Goal: Task Accomplishment & Management: Manage account settings

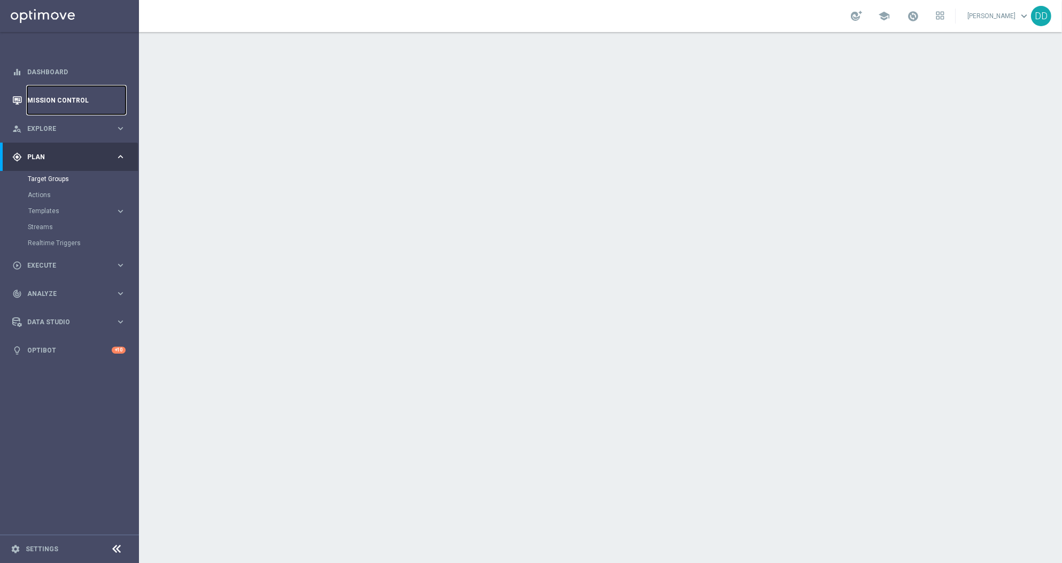
click at [76, 102] on link "Mission Control" at bounding box center [76, 100] width 98 height 28
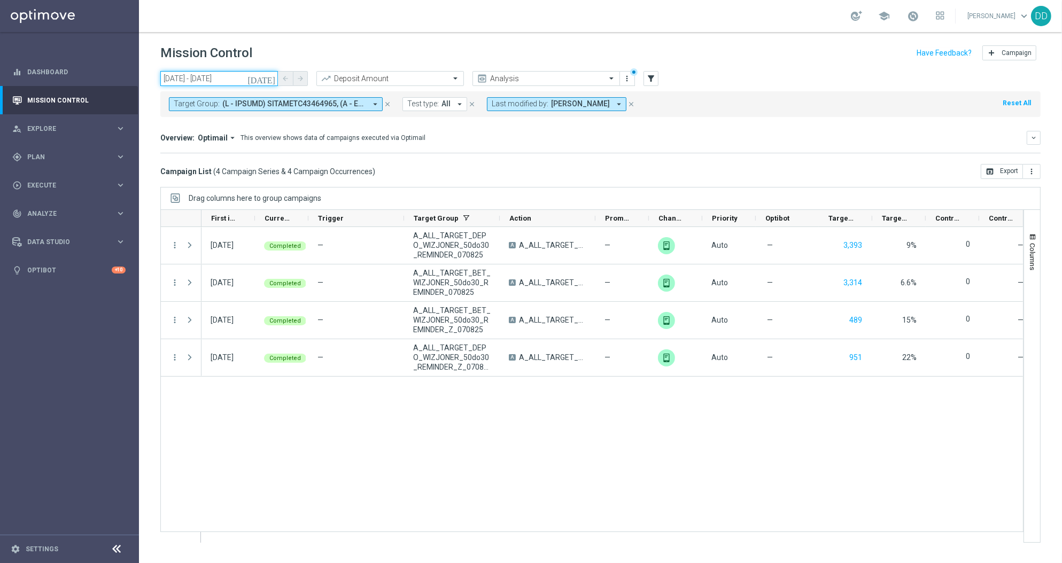
click at [232, 82] on input "08 Aug 2025 - 08 Aug 2025" at bounding box center [219, 78] width 118 height 15
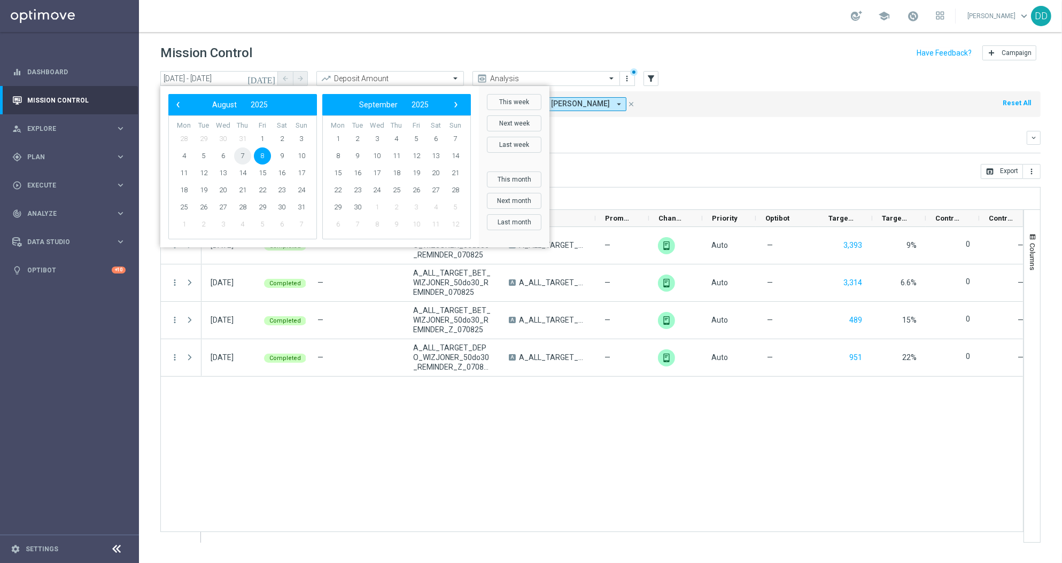
click at [238, 159] on span "7" at bounding box center [242, 155] width 17 height 17
click at [262, 158] on span "8" at bounding box center [262, 155] width 17 height 17
type input "07 Aug 2025 - 08 Aug 2025"
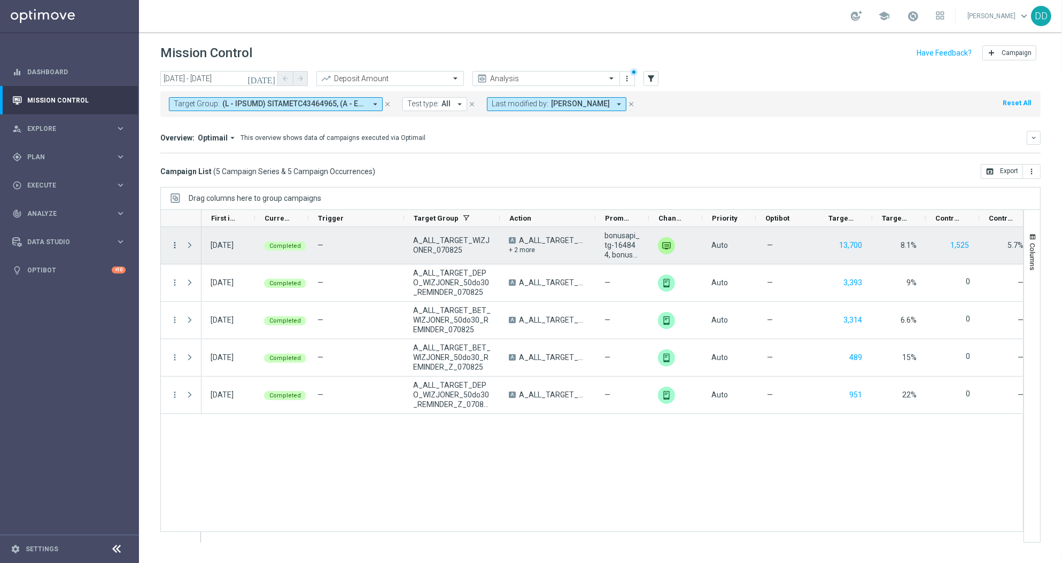
click at [173, 244] on icon "more_vert" at bounding box center [175, 245] width 10 height 10
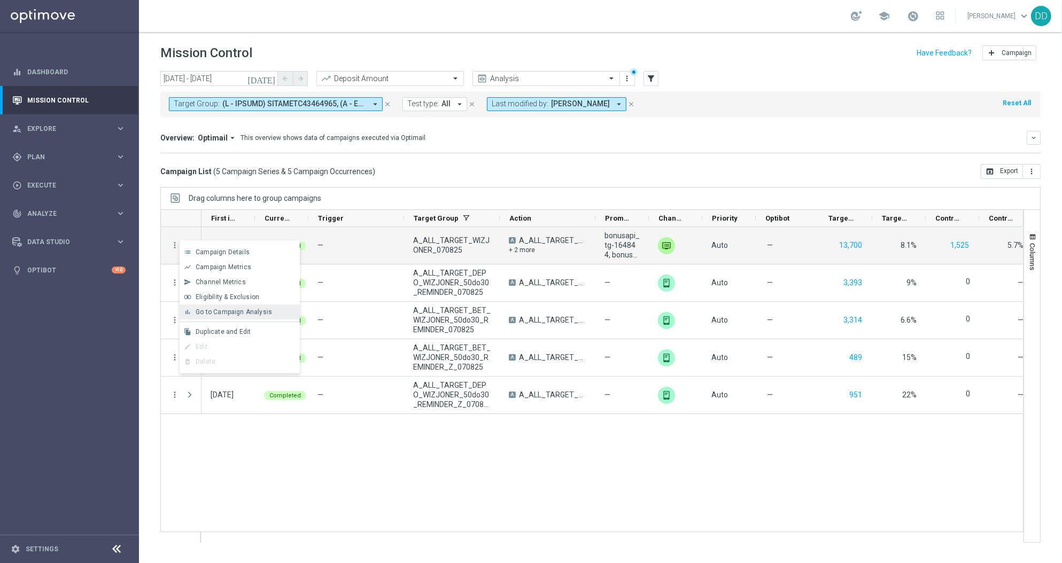
click at [243, 314] on span "Go to Campaign Analysis" at bounding box center [234, 311] width 76 height 7
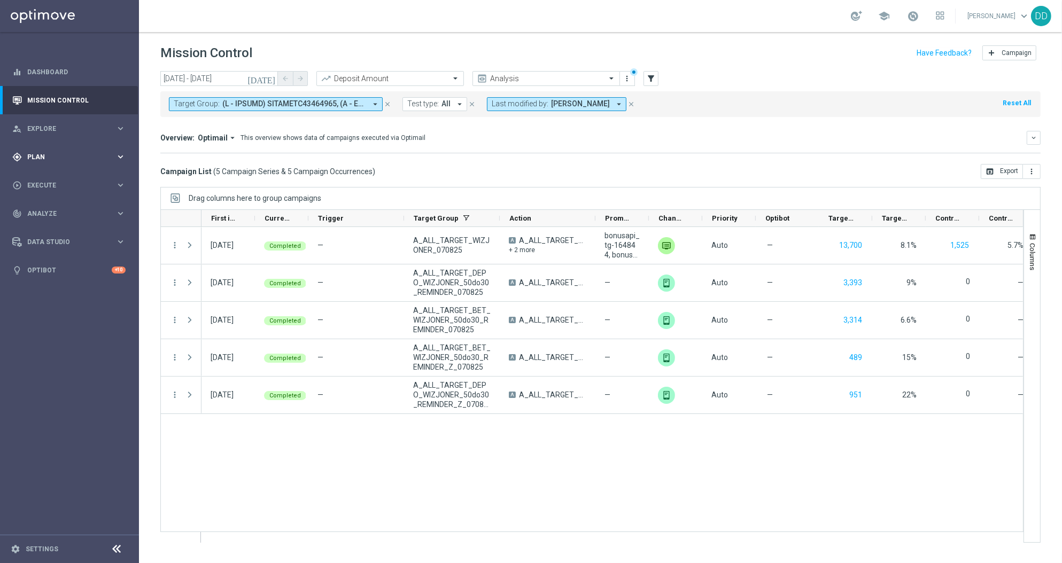
click at [74, 159] on span "Plan" at bounding box center [71, 157] width 88 height 6
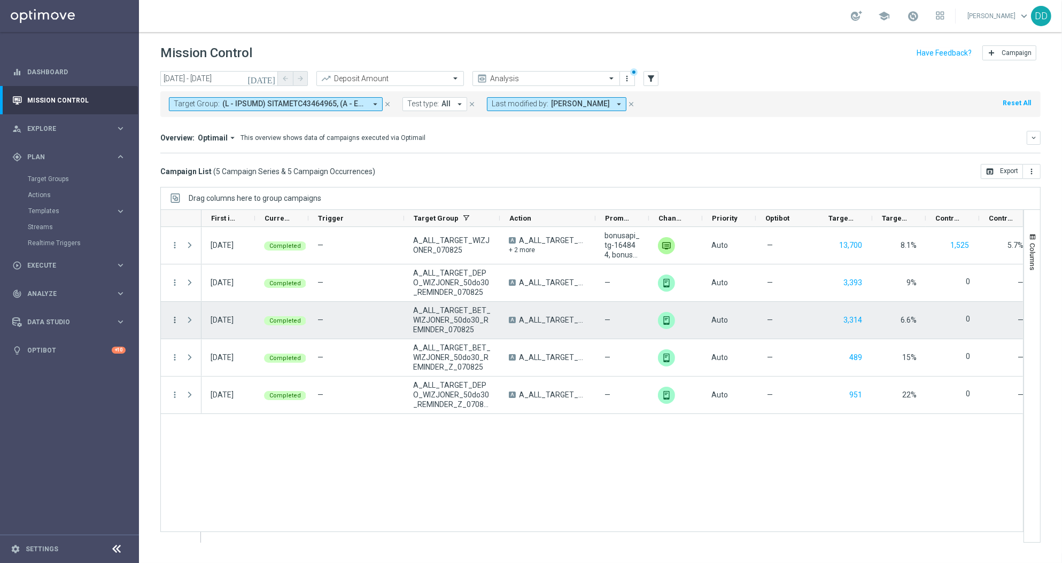
click at [172, 320] on icon "more_vert" at bounding box center [175, 320] width 10 height 10
click at [414, 495] on div "08 Aug 2025, Friday Completed — A_ALL_TARGET_DEPO_WIZJONER_50do30_REMINDER_0708…" at bounding box center [611, 384] width 821 height 315
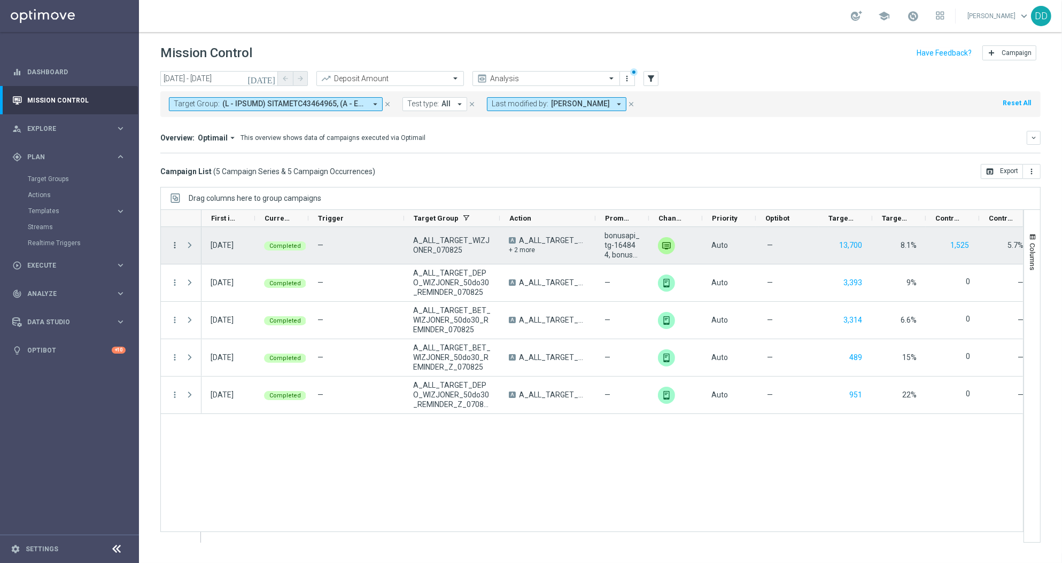
click at [172, 245] on icon "more_vert" at bounding box center [175, 245] width 10 height 10
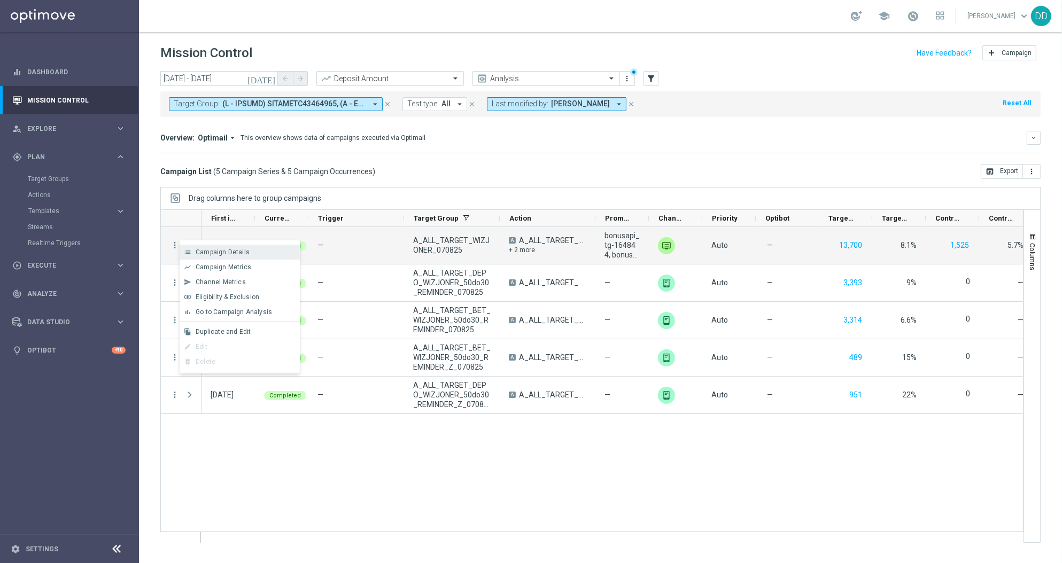
click at [200, 250] on span "Campaign Details" at bounding box center [223, 251] width 54 height 7
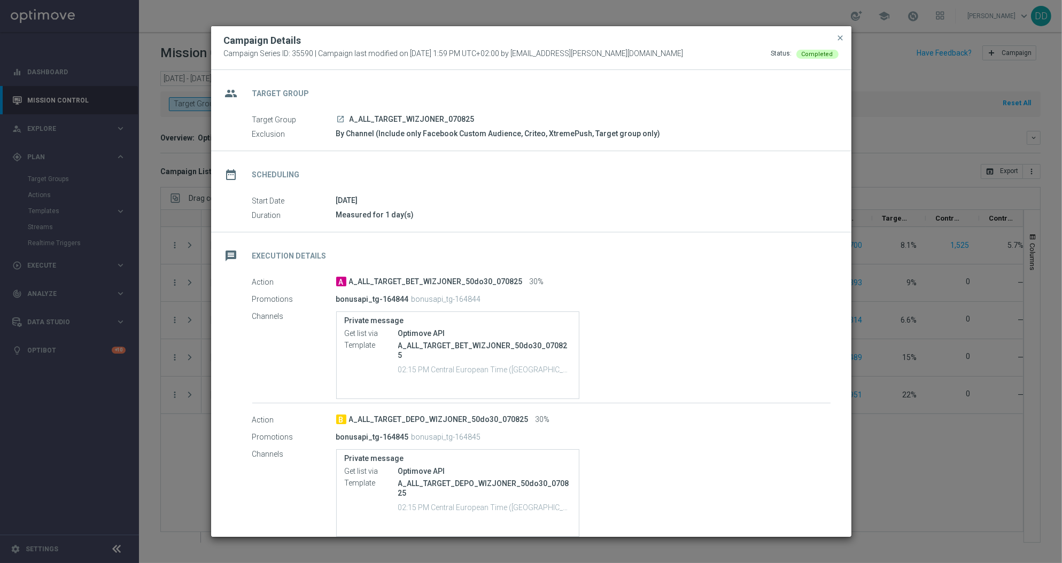
click at [340, 120] on icon "launch" at bounding box center [341, 119] width 9 height 9
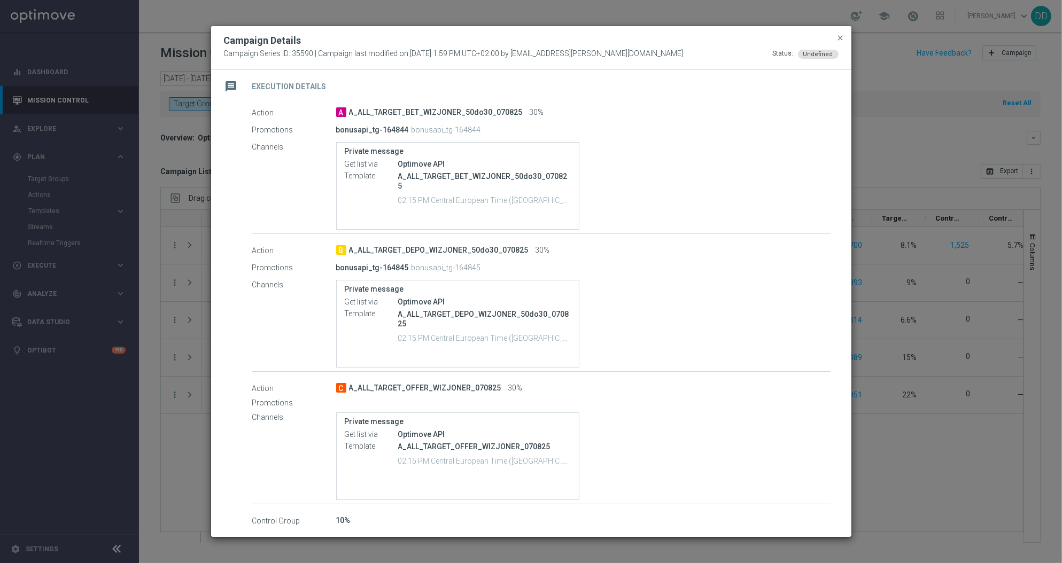
click at [130, 215] on modal-container "Campaign Details Campaign Series ID: 35590 | Campaign last modified on 7 Aug 20…" at bounding box center [531, 281] width 1062 height 563
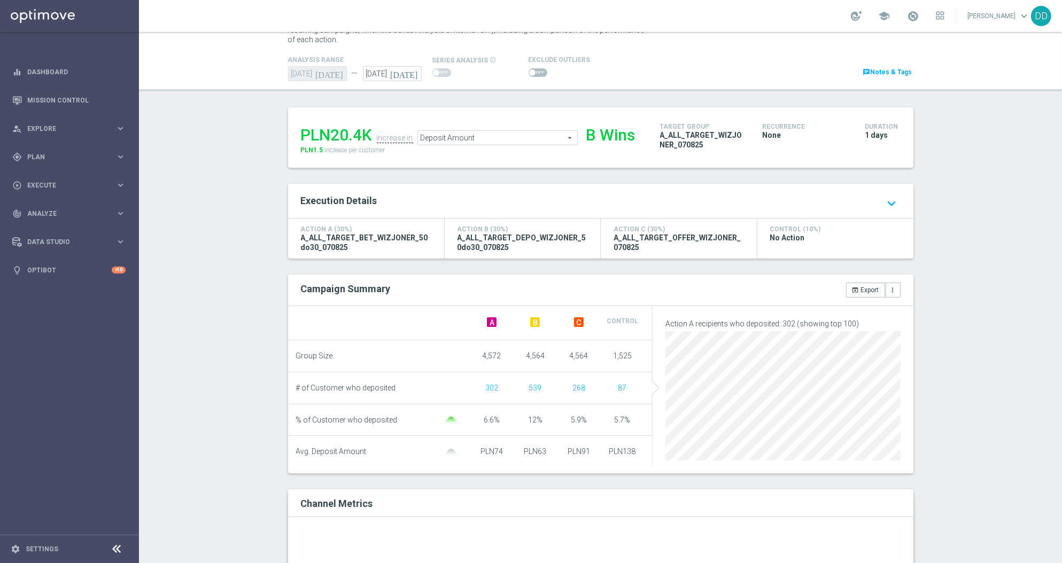
scroll to position [71, 0]
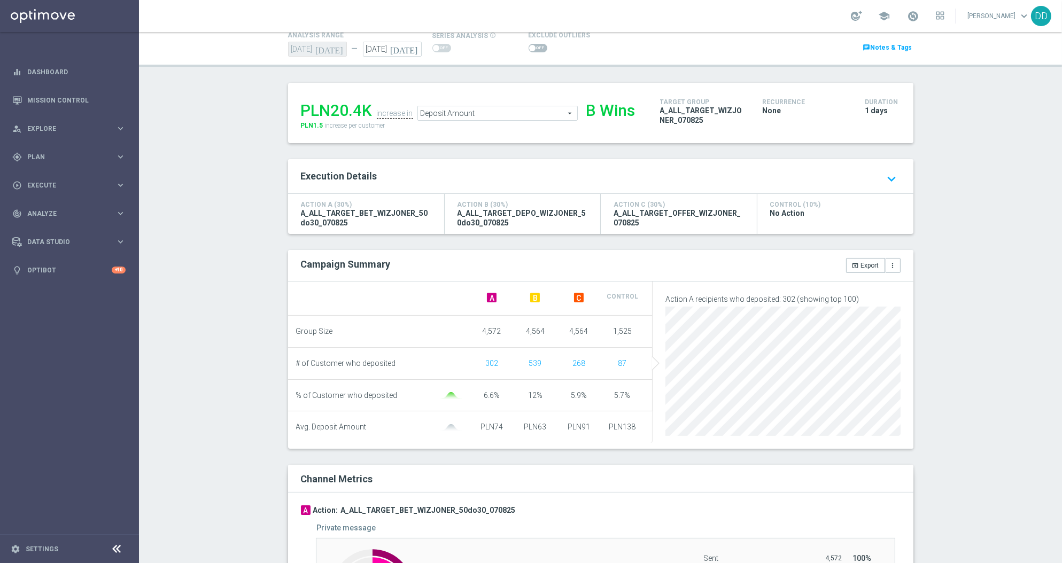
click at [533, 103] on ul "PLN20.4K increase in Deposit Amount Deposit Amount arrow_drop_down search B Wins" at bounding box center [472, 108] width 348 height 25
click at [537, 111] on span "Deposit Amount" at bounding box center [497, 113] width 159 height 14
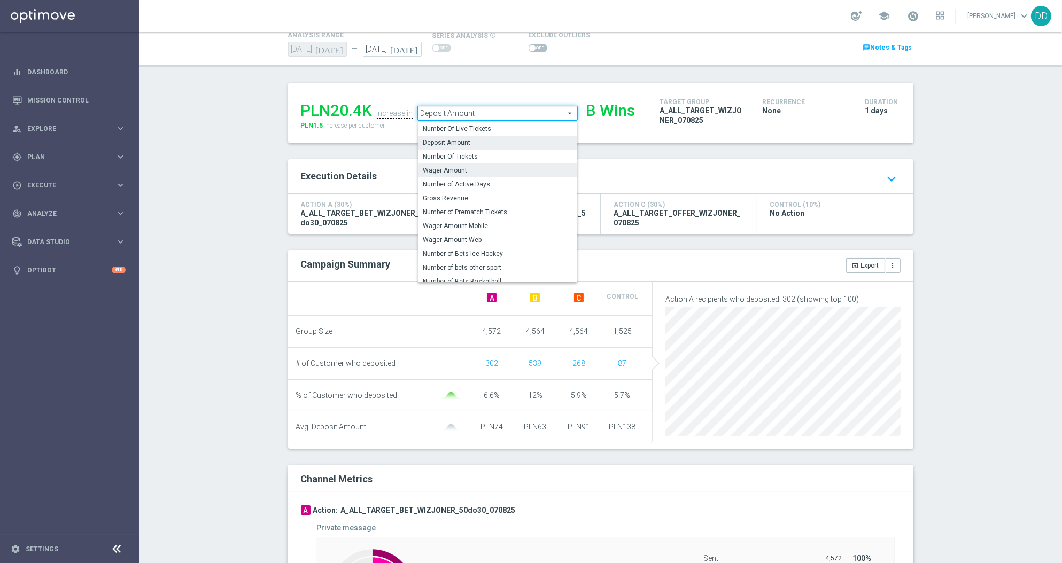
click at [493, 168] on span "Wager Amount" at bounding box center [497, 170] width 149 height 9
type input "Wager Amount"
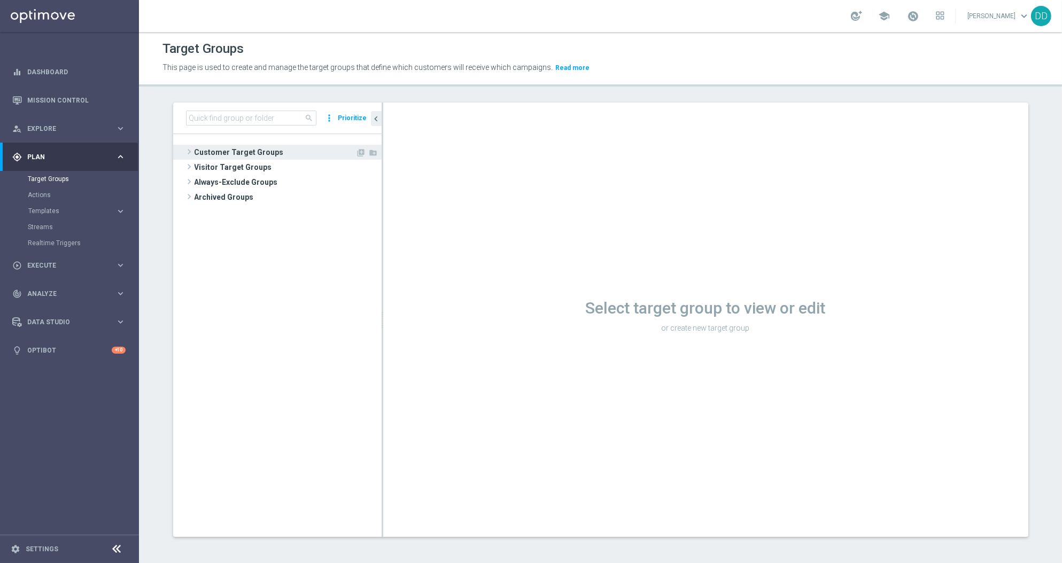
click at [195, 147] on span "Customer Target Groups" at bounding box center [275, 152] width 161 height 15
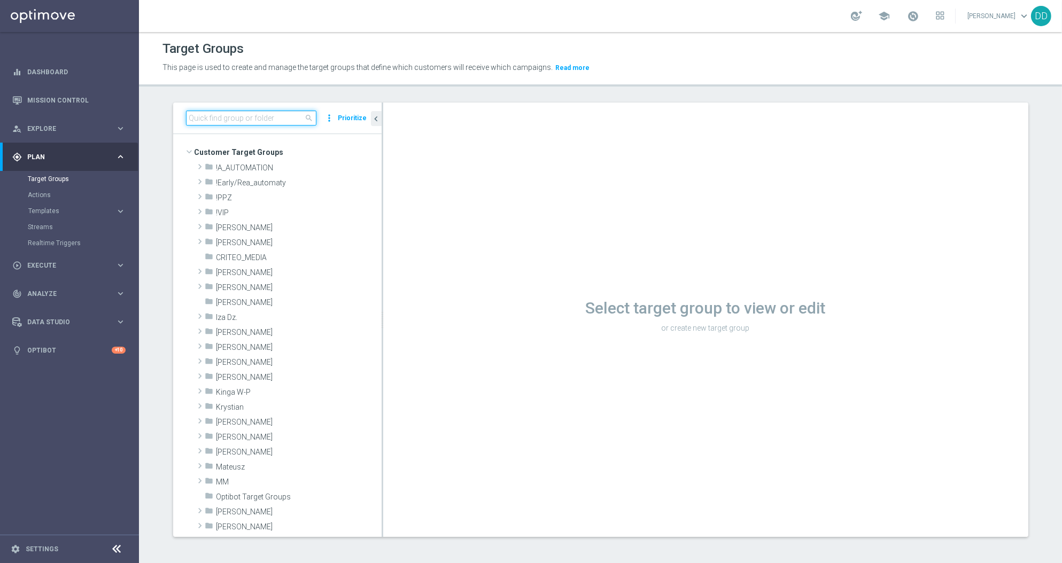
click at [223, 118] on input at bounding box center [251, 118] width 130 height 15
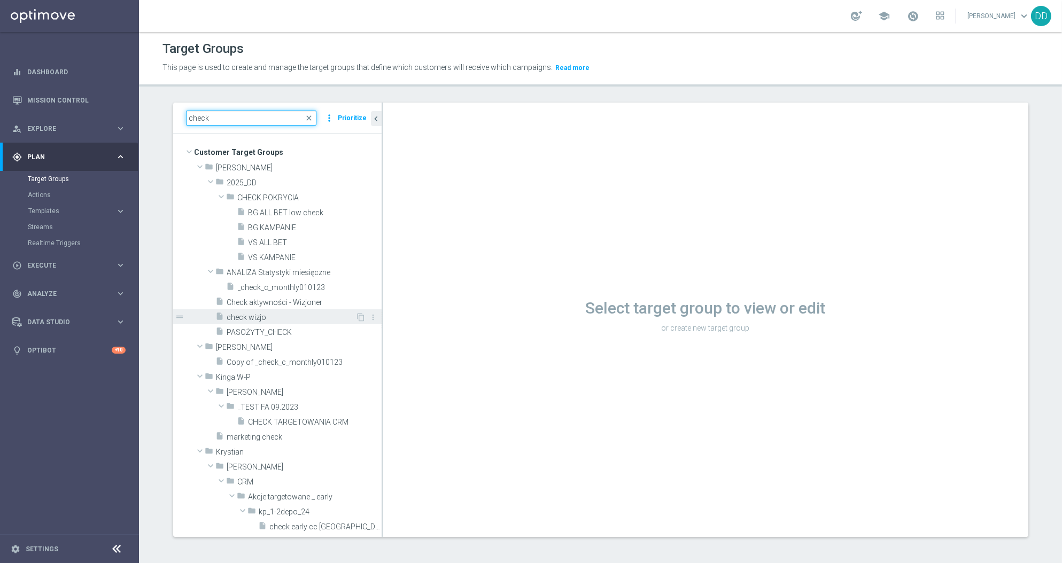
type input "check"
click at [282, 318] on span "check wizjo" at bounding box center [291, 317] width 129 height 9
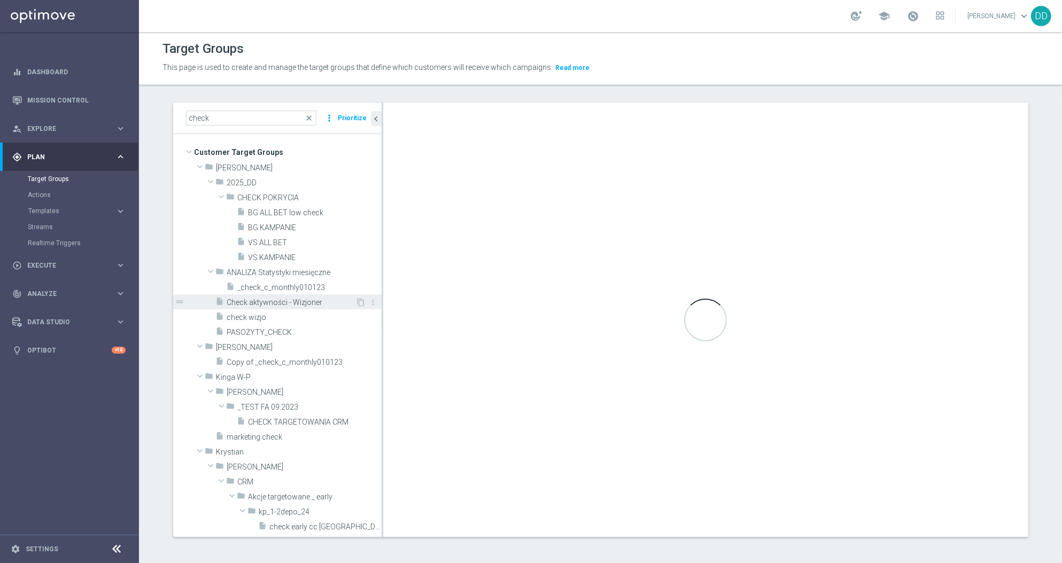
click at [289, 304] on span "Check aktywności - Wizjoner" at bounding box center [291, 302] width 129 height 9
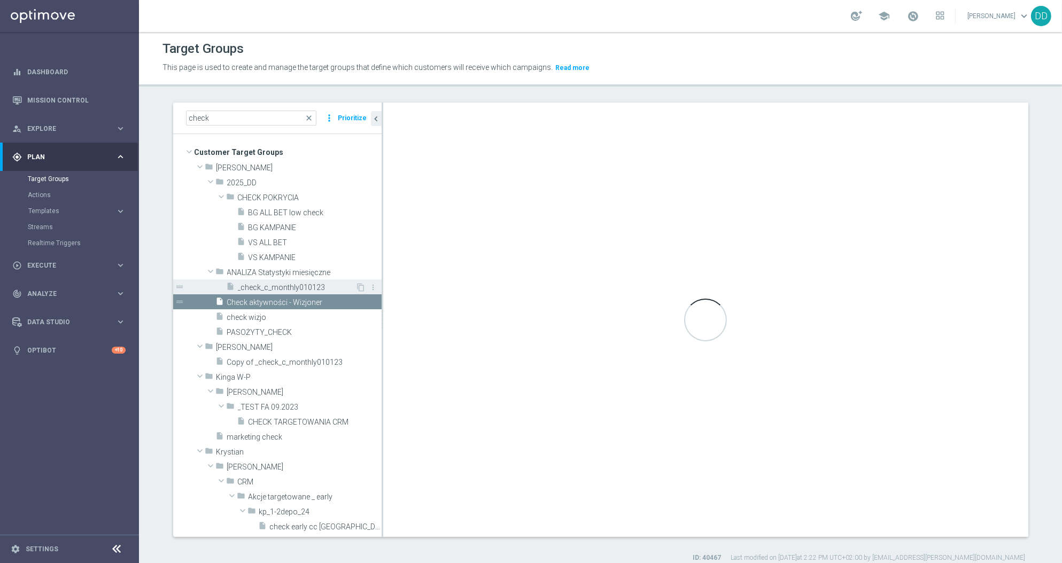
checkbox input "false"
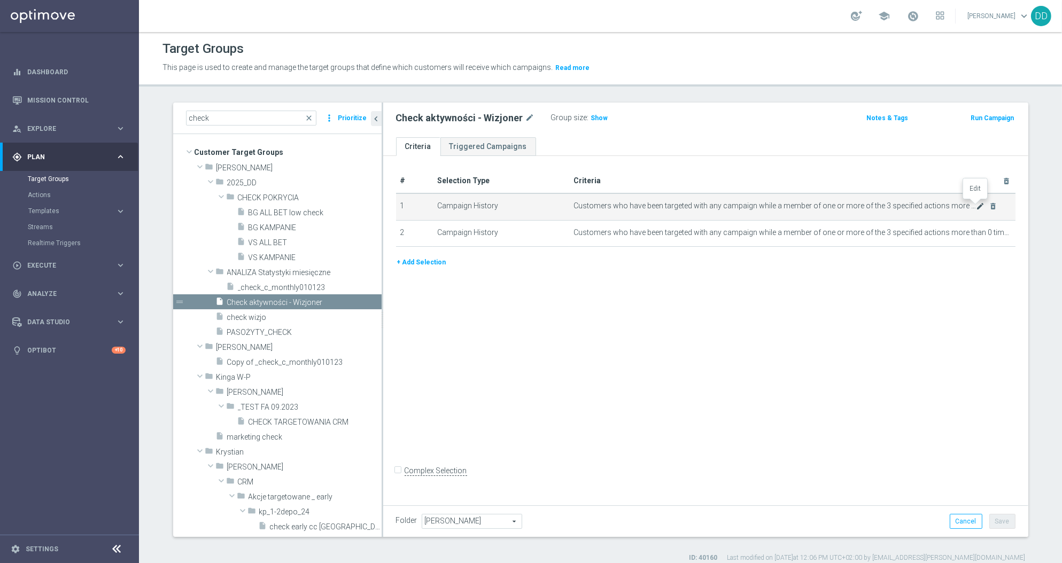
click at [976, 205] on icon "mode_edit" at bounding box center [980, 206] width 9 height 9
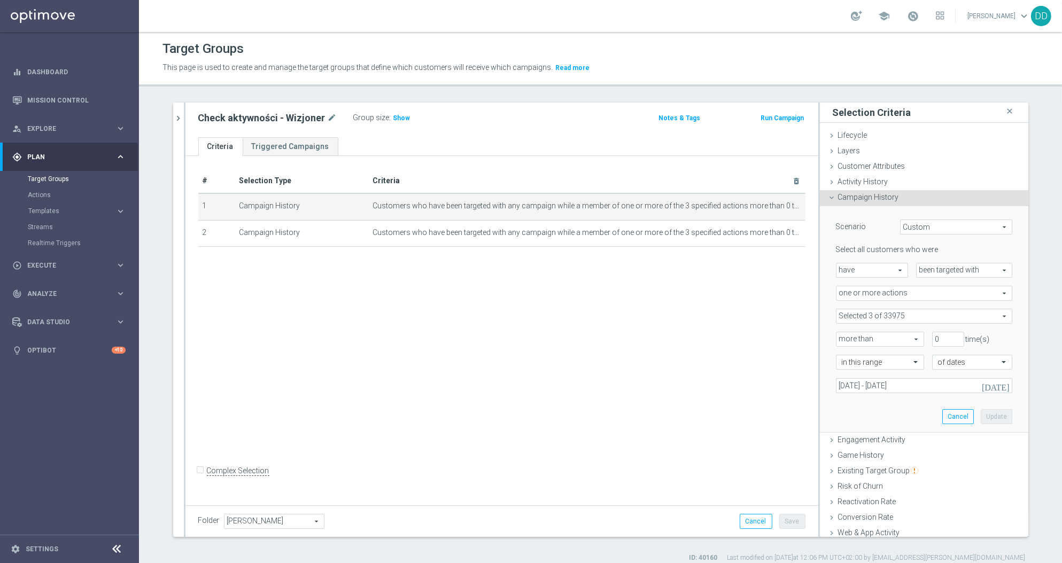
click at [898, 394] on div "Scenario Custom Custom arrow_drop_down search Select all customers who were hav…" at bounding box center [924, 319] width 192 height 226
click at [894, 317] on span at bounding box center [923, 316] width 175 height 14
click at [840, 339] on input "Show Selected" at bounding box center [843, 339] width 7 height 7
checkbox input "true"
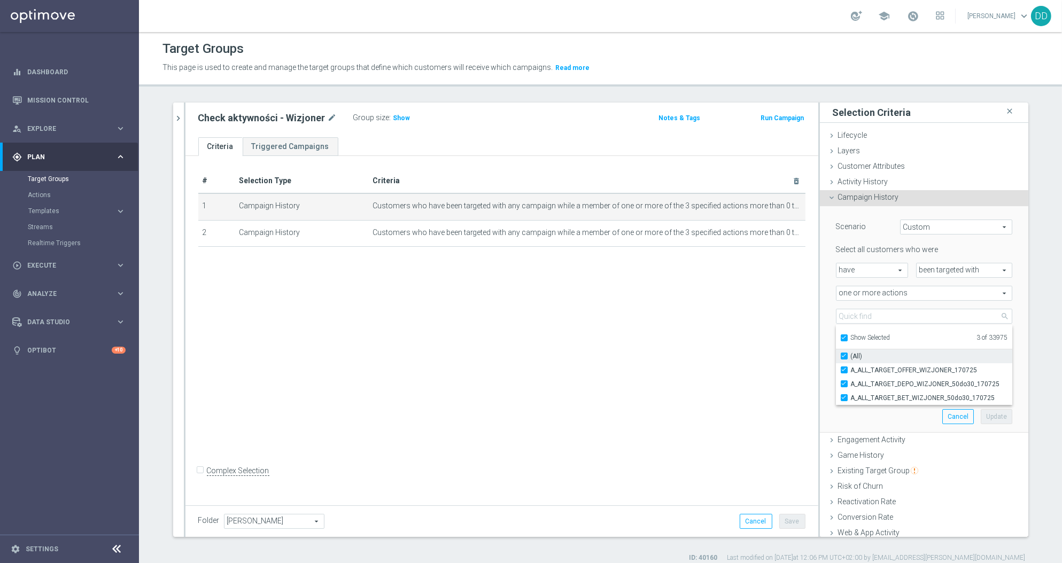
click at [844, 355] on input "(All)" at bounding box center [847, 356] width 7 height 7
checkbox input "false"
type input "Select Action"
checkbox input "false"
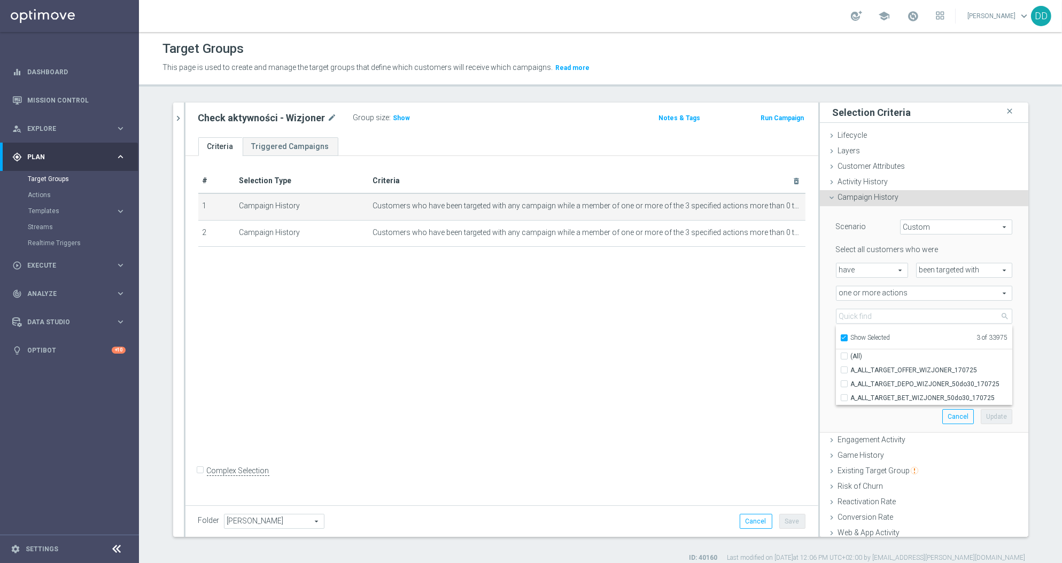
checkbox input "false"
click at [851, 334] on label "Show Selected" at bounding box center [871, 339] width 40 height 10
click at [840, 336] on input "Show Selected" at bounding box center [843, 339] width 7 height 7
checkbox input "false"
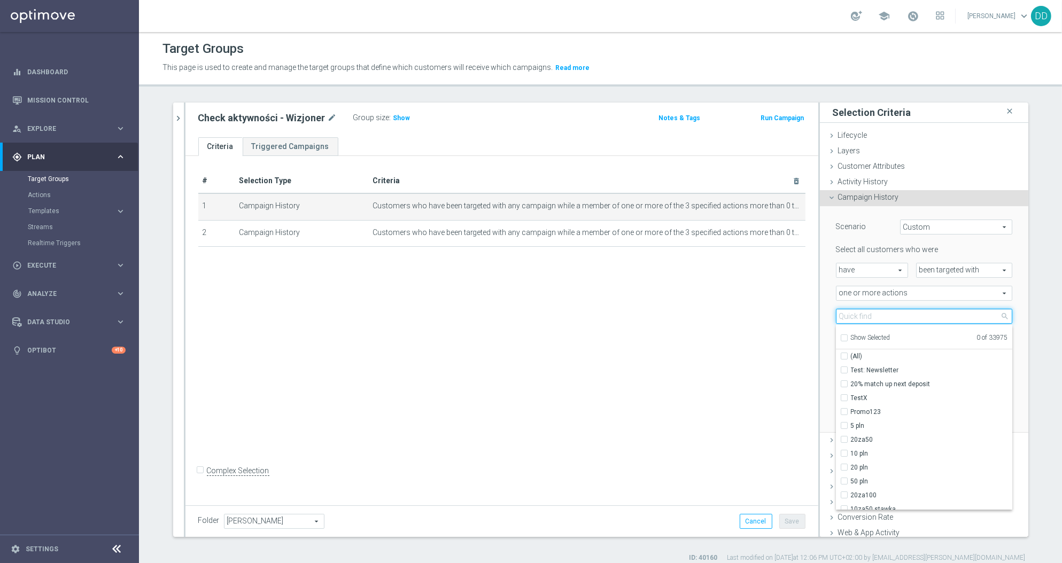
click at [843, 318] on input "search" at bounding box center [924, 316] width 176 height 15
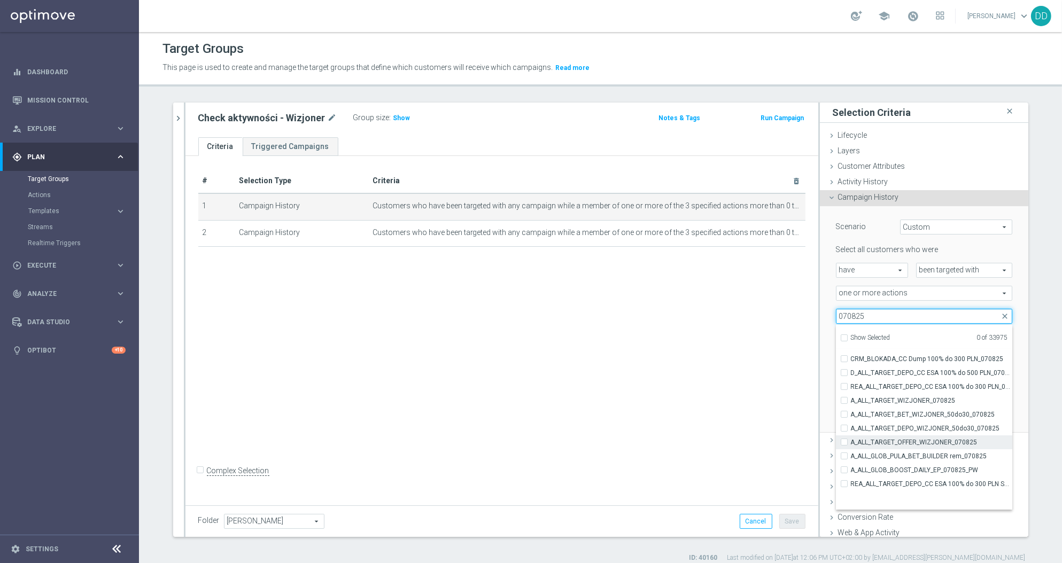
scroll to position [75, 0]
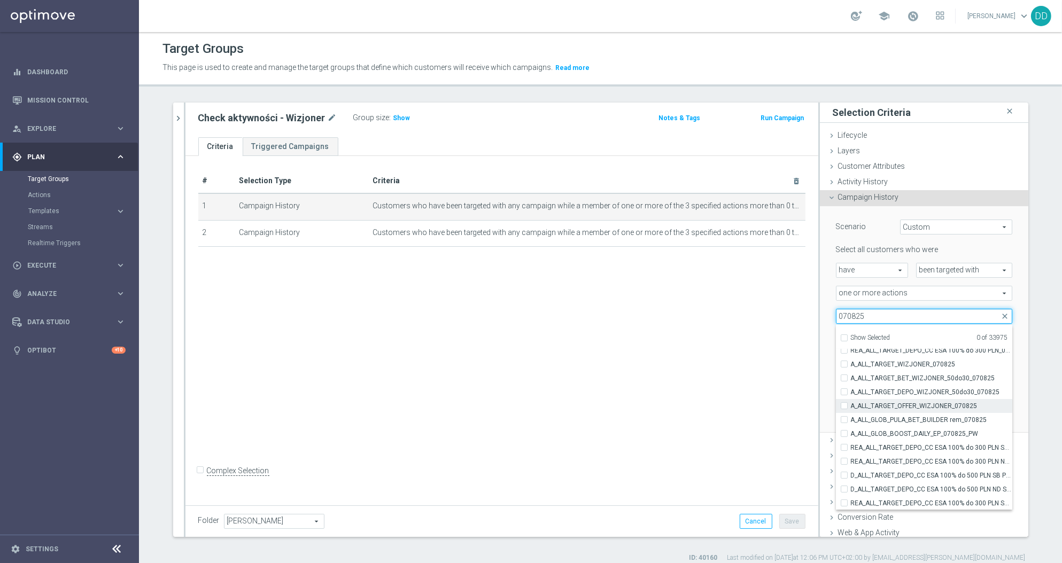
type input "070825"
click at [851, 406] on label "A_ALL_TARGET_OFFER_WIZJONER_070825" at bounding box center [931, 406] width 161 height 14
click at [844, 406] on input "A_ALL_TARGET_OFFER_WIZJONER_070825" at bounding box center [847, 405] width 7 height 7
checkbox input "true"
type input "A_ALL_TARGET_OFFER_WIZJONER_070825"
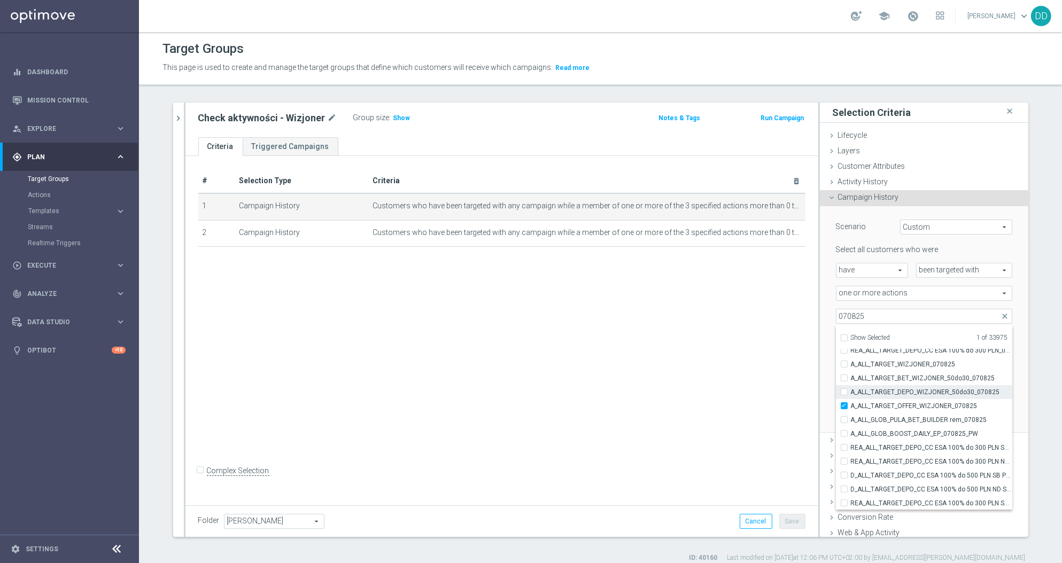
click at [851, 394] on label "A_ALL_TARGET_DEPO_WIZJONER_50do30_070825" at bounding box center [931, 392] width 161 height 14
click at [844, 394] on input "A_ALL_TARGET_DEPO_WIZJONER_50do30_070825" at bounding box center [847, 391] width 7 height 7
checkbox input "true"
type input "Selected 2 of 33975"
click at [844, 380] on input "A_ALL_TARGET_BET_WIZJONER_50do30_070825" at bounding box center [847, 378] width 7 height 7
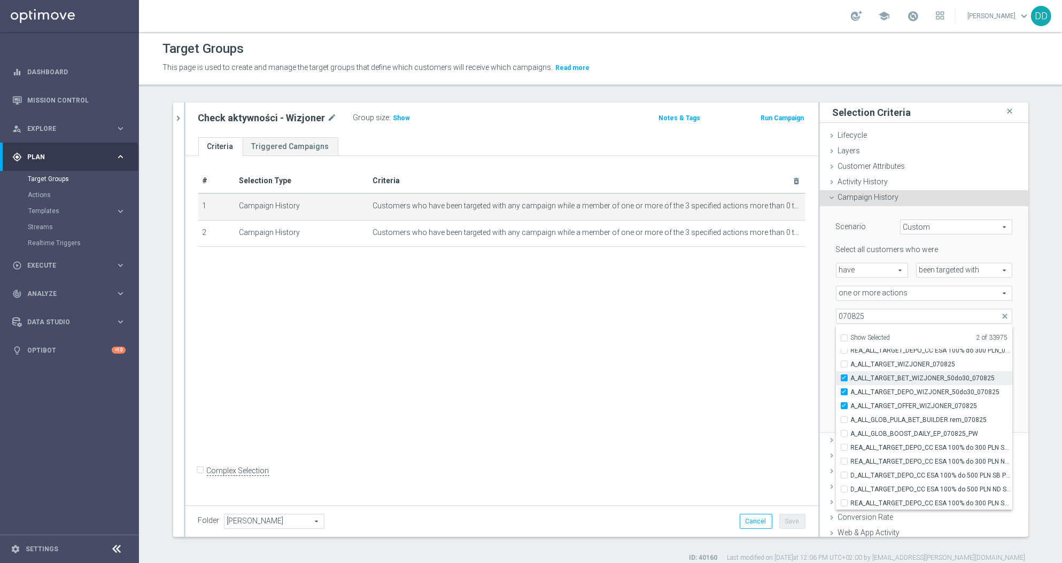
checkbox input "true"
type input "Selected 3 of 33975"
click at [836, 368] on div "A_ALL_TARGET_WIZJONER_070825" at bounding box center [924, 365] width 176 height 14
click at [844, 366] on input "A_ALL_TARGET_WIZJONER_070825" at bounding box center [847, 364] width 7 height 7
checkbox input "true"
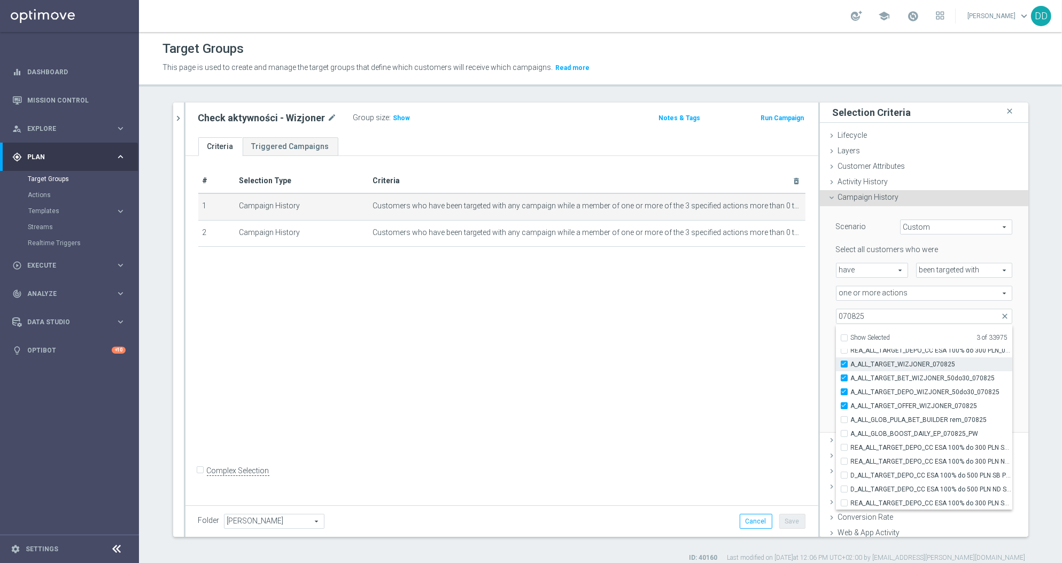
type input "Selected 4 of 33975"
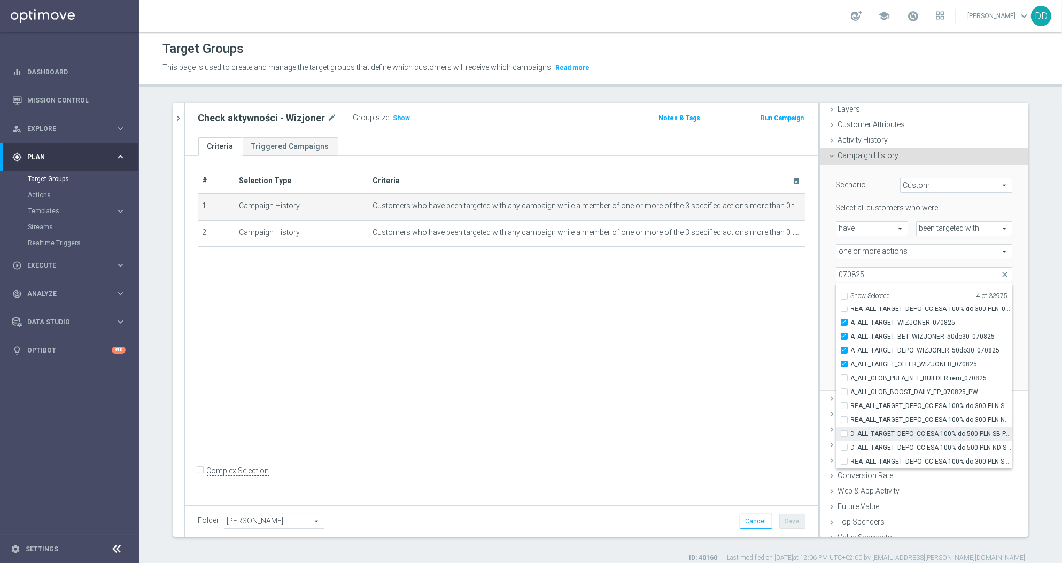
scroll to position [81, 0]
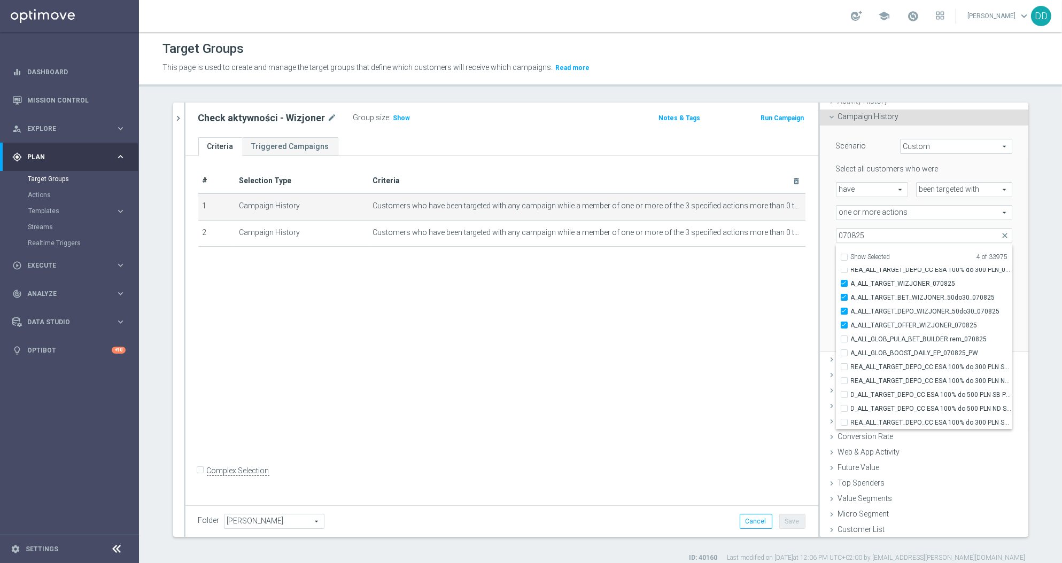
click at [1006, 282] on div "Scenario Custom Custom arrow_drop_down search Select all customers who were hav…" at bounding box center [924, 239] width 208 height 227
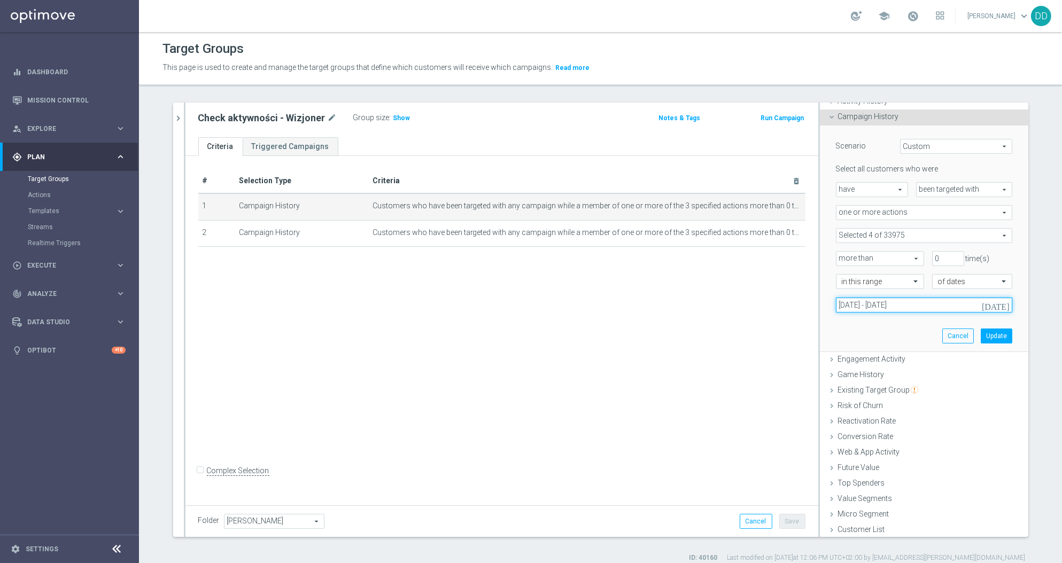
click at [932, 306] on input "17 Jul 2025 - 18 Jul 2025" at bounding box center [924, 305] width 176 height 15
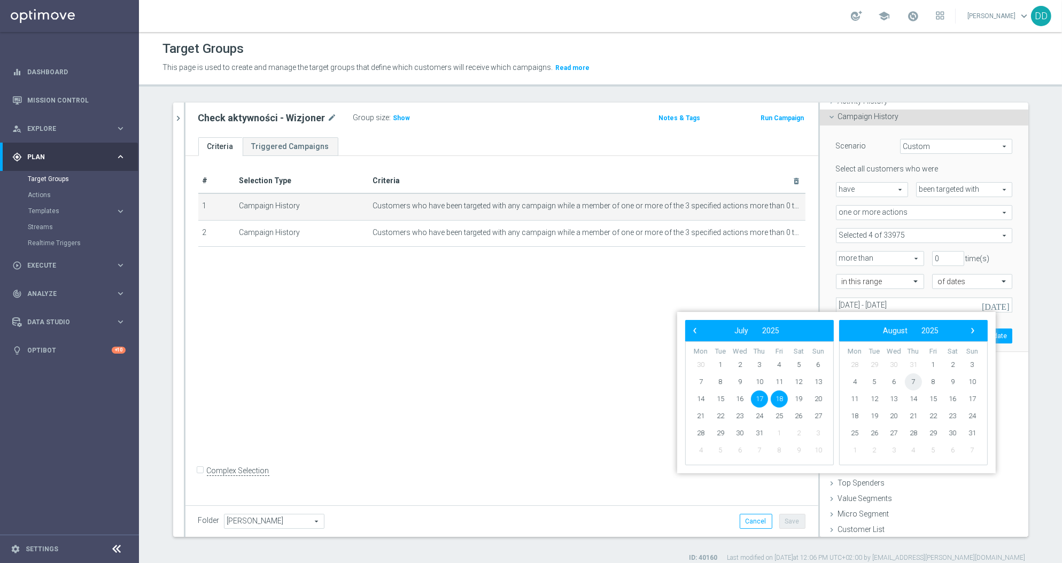
click at [911, 381] on span "7" at bounding box center [913, 382] width 17 height 17
drag, startPoint x: 911, startPoint y: 381, endPoint x: 779, endPoint y: 383, distance: 132.5
click at [779, 383] on span "8" at bounding box center [779, 382] width 17 height 17
type input "07 Aug 2025 - 08 Aug 2025"
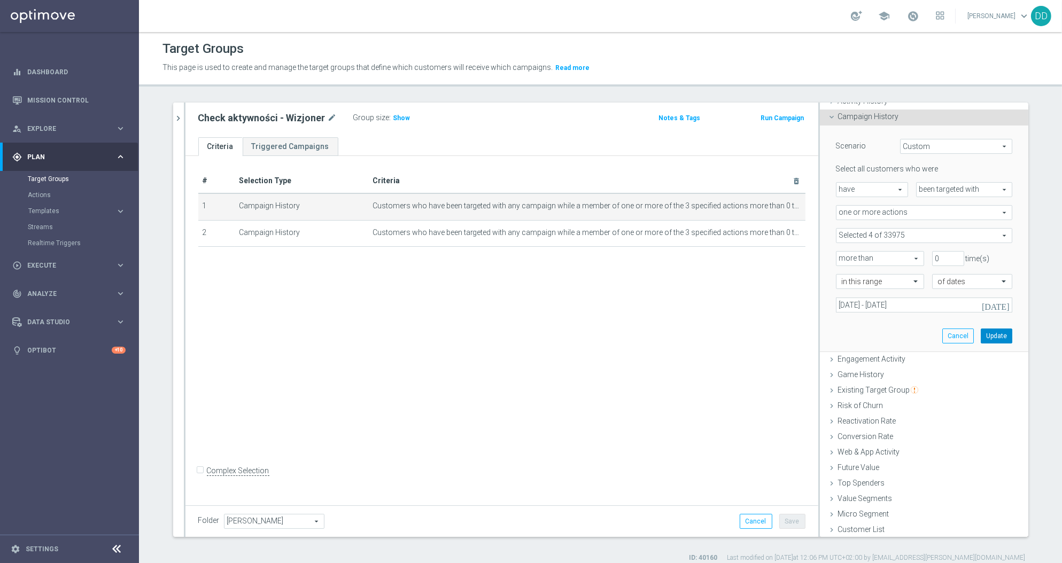
click at [982, 332] on button "Update" at bounding box center [997, 336] width 32 height 15
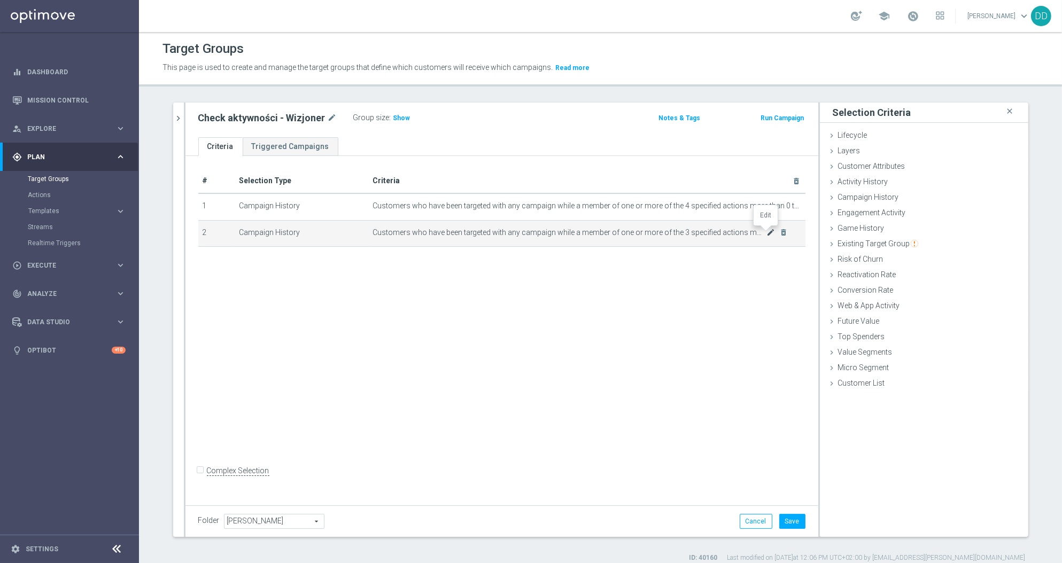
click at [766, 232] on icon "mode_edit" at bounding box center [770, 232] width 9 height 9
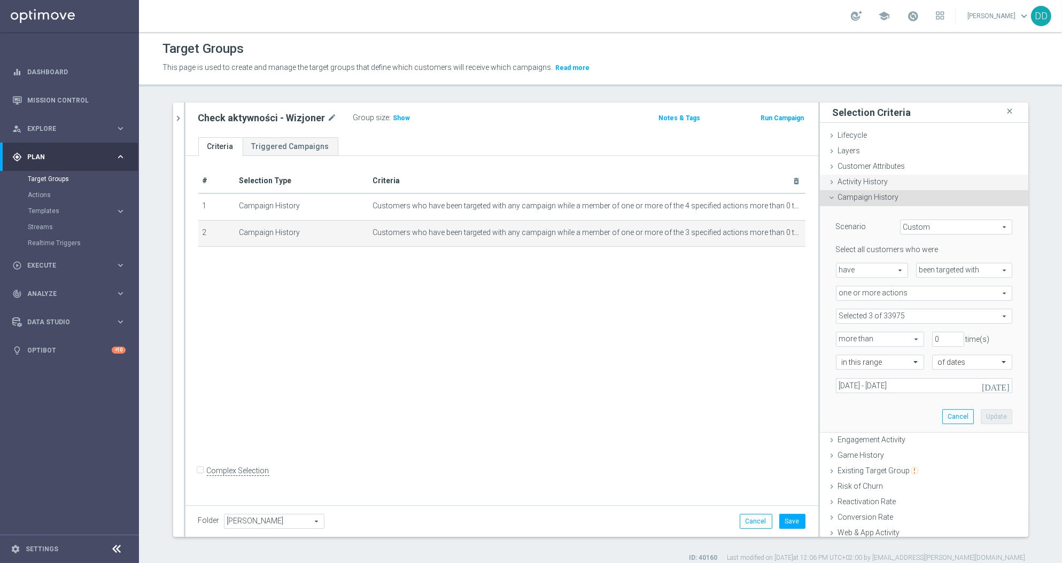
click at [853, 185] on span "Activity History" at bounding box center [863, 181] width 50 height 9
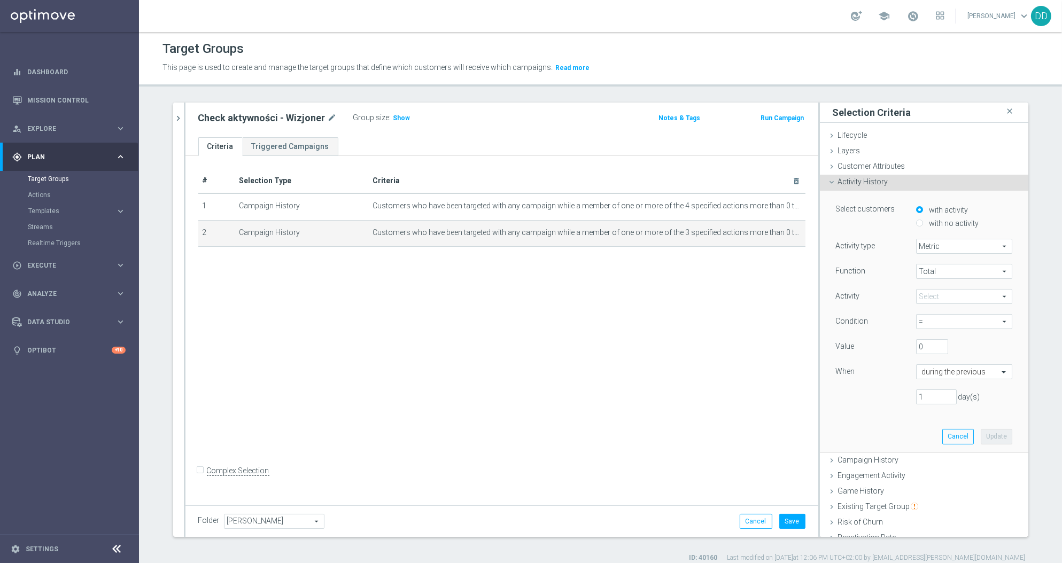
click at [937, 242] on span "Metric" at bounding box center [963, 246] width 95 height 14
drag, startPoint x: 947, startPoint y: 270, endPoint x: 944, endPoint y: 262, distance: 8.4
click at [944, 262] on div "Metric Days with activity" at bounding box center [963, 269] width 95 height 28
click at [944, 262] on span "Metric" at bounding box center [964, 262] width 84 height 9
click at [932, 266] on span "Total" at bounding box center [963, 272] width 95 height 14
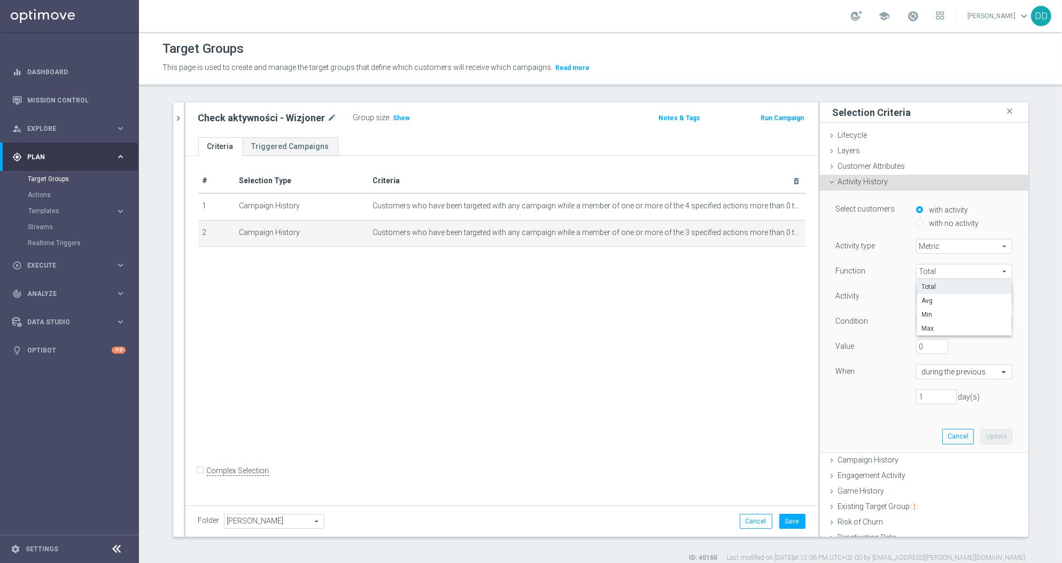
click at [930, 281] on label "Total" at bounding box center [963, 287] width 95 height 14
click at [927, 302] on span at bounding box center [963, 297] width 95 height 14
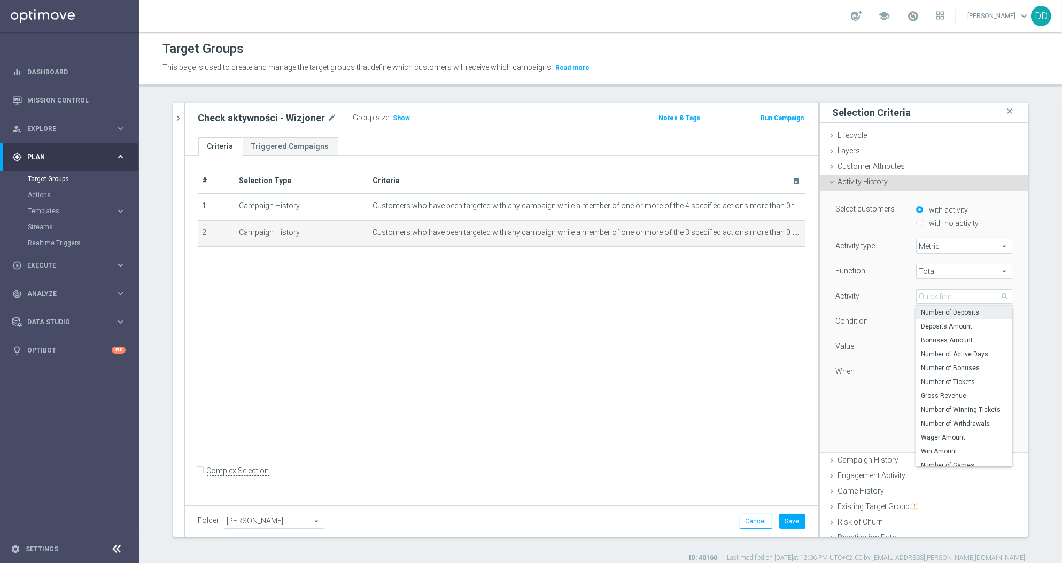
click at [929, 312] on span "Number of Deposits" at bounding box center [964, 312] width 86 height 9
type input "Number of Deposits"
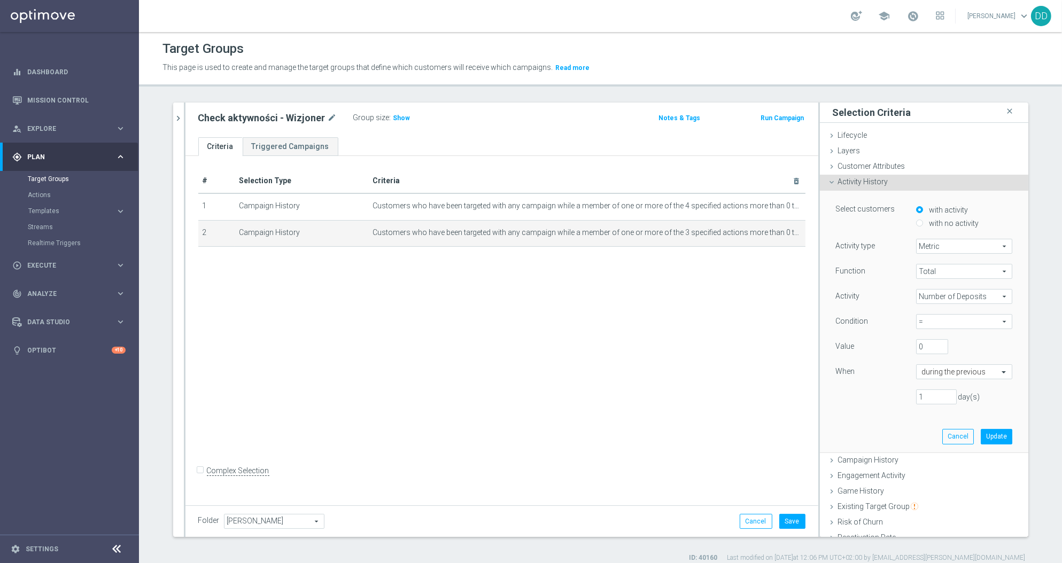
click at [929, 324] on span "=" at bounding box center [963, 322] width 95 height 14
click at [921, 365] on span ">" at bounding box center [964, 365] width 86 height 9
type input ">"
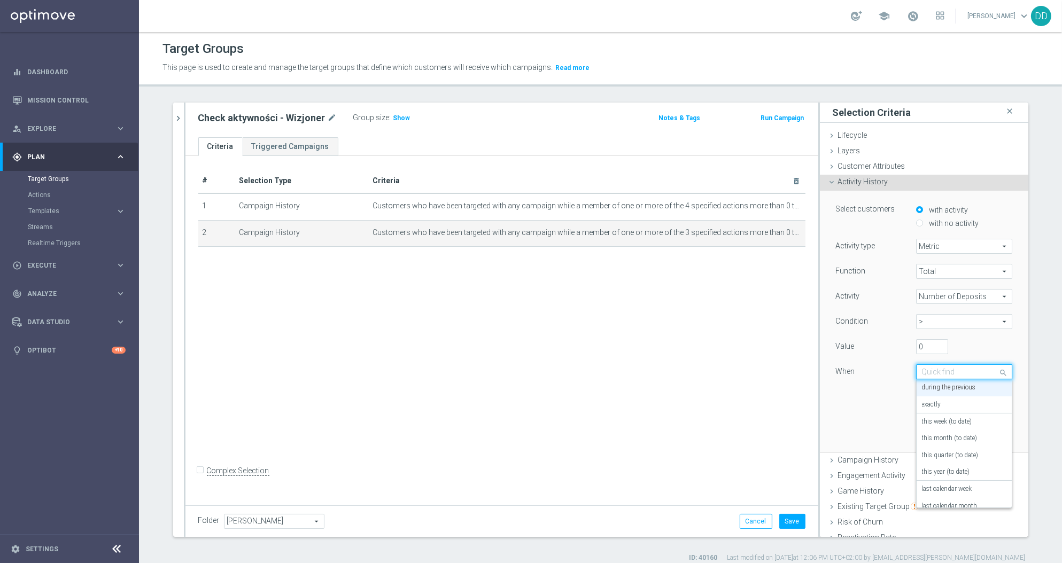
click at [927, 372] on input "text" at bounding box center [953, 373] width 63 height 10
click at [943, 495] on label "in this range" at bounding box center [939, 497] width 35 height 9
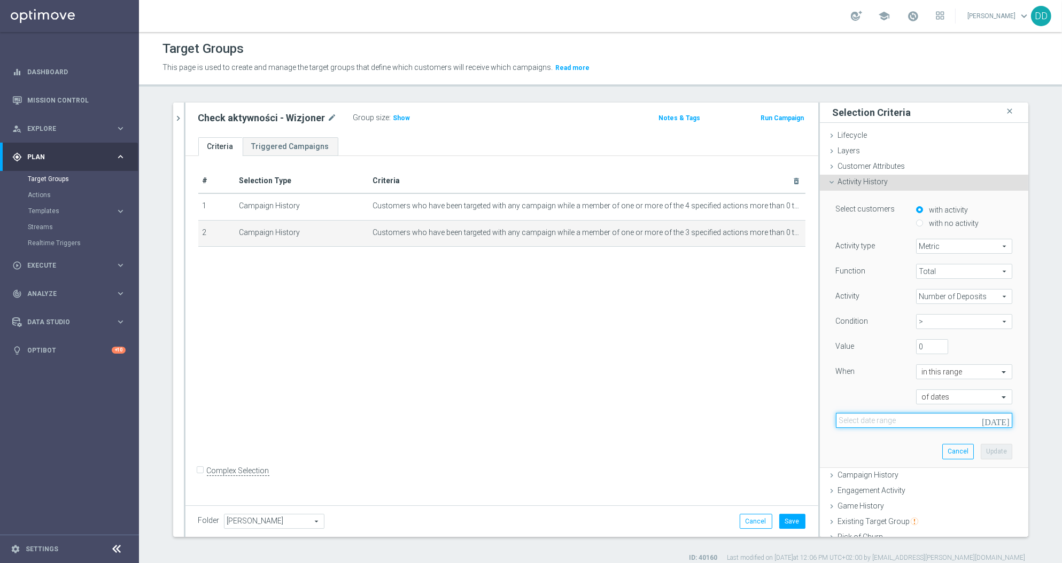
click at [922, 416] on input at bounding box center [924, 420] width 176 height 15
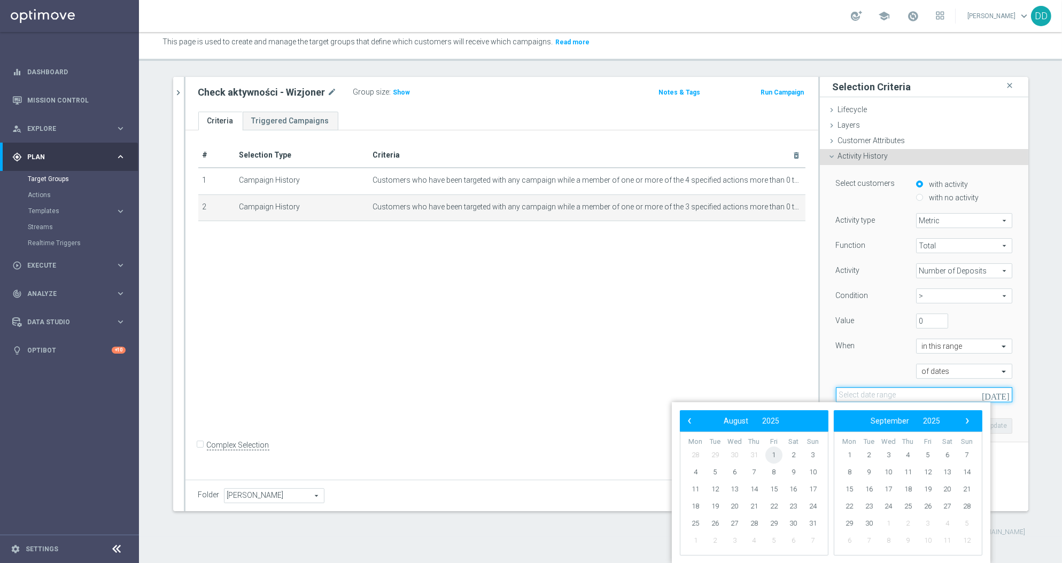
scroll to position [0, 0]
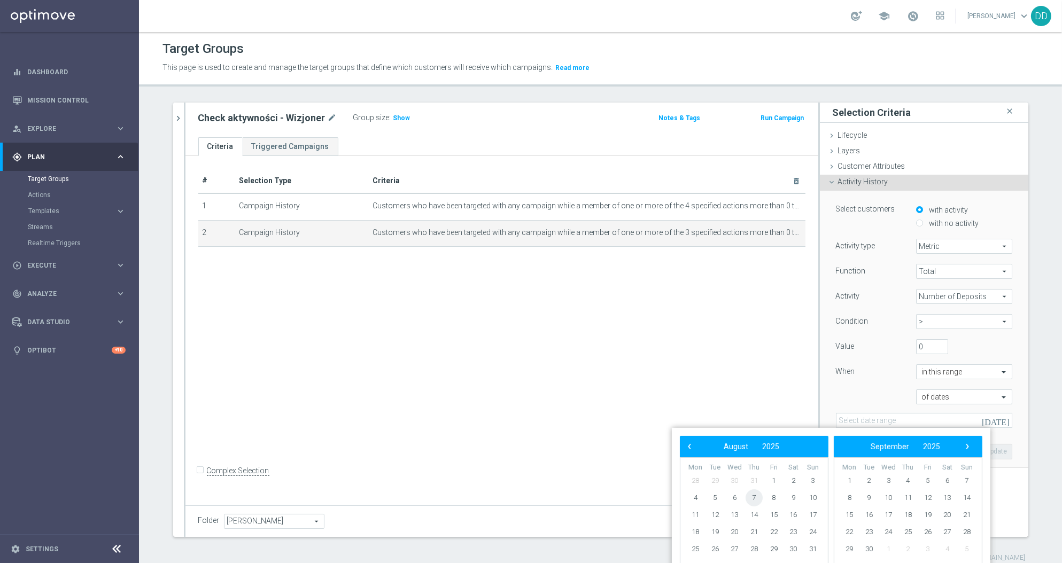
click at [755, 500] on span "7" at bounding box center [753, 497] width 17 height 17
click at [772, 501] on span "8" at bounding box center [773, 497] width 17 height 17
type input "07 Aug 2025 - 08 Aug 2025"
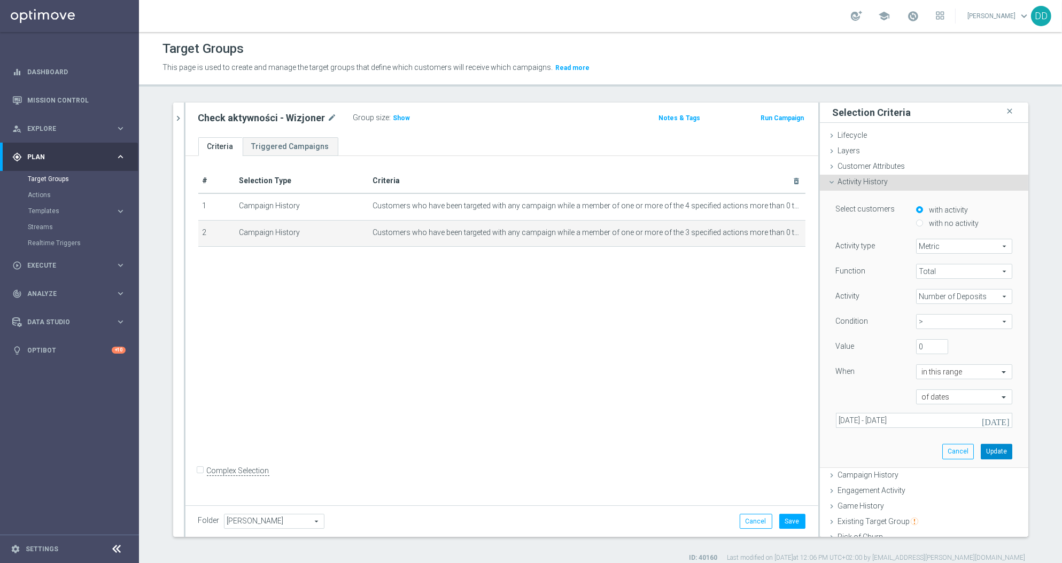
click at [981, 458] on button "Update" at bounding box center [997, 451] width 32 height 15
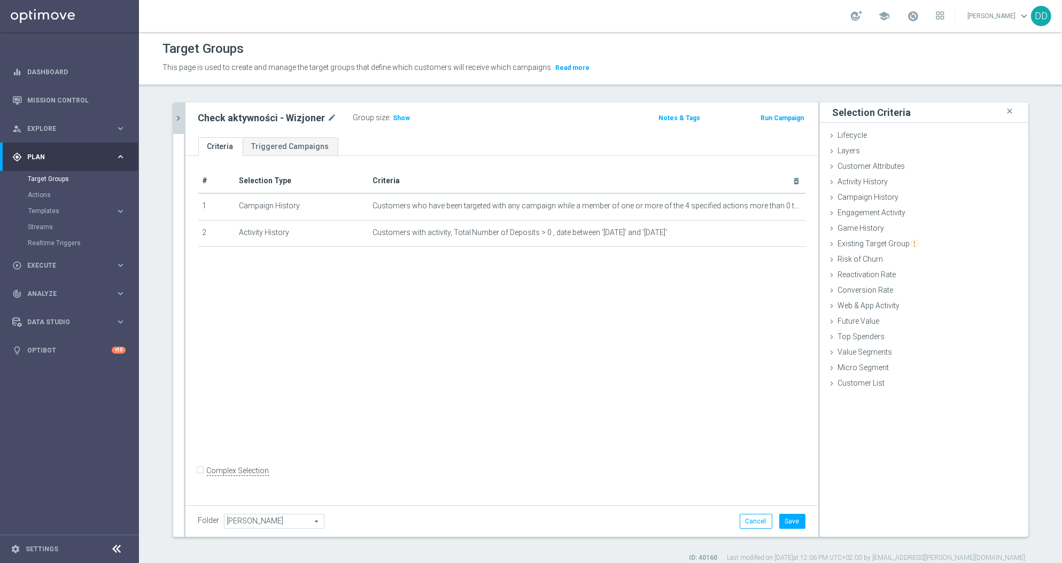
click at [173, 126] on button "chevron_right" at bounding box center [178, 119] width 11 height 32
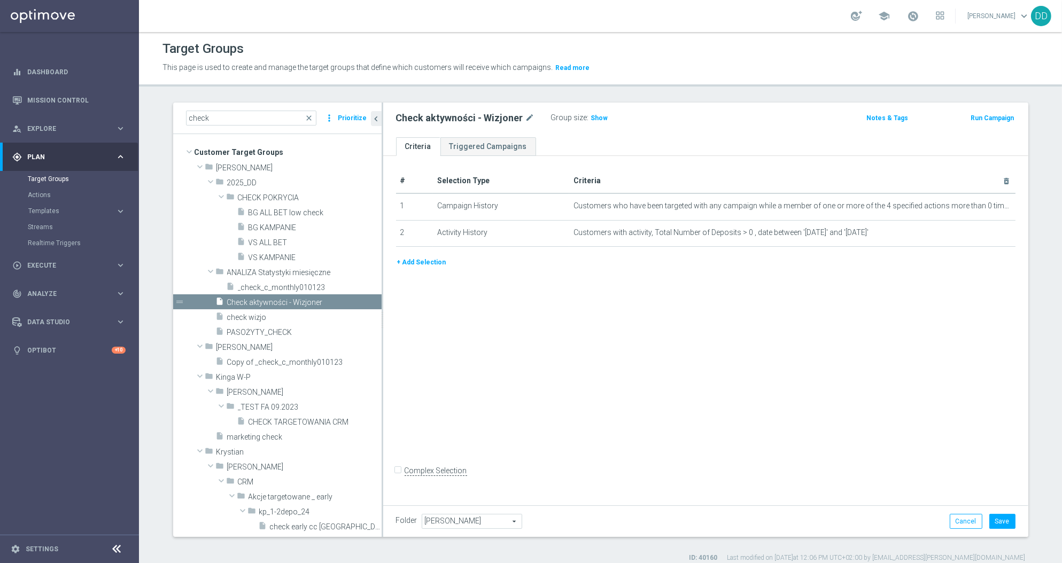
click at [407, 263] on button "+ Add Selection" at bounding box center [421, 263] width 51 height 12
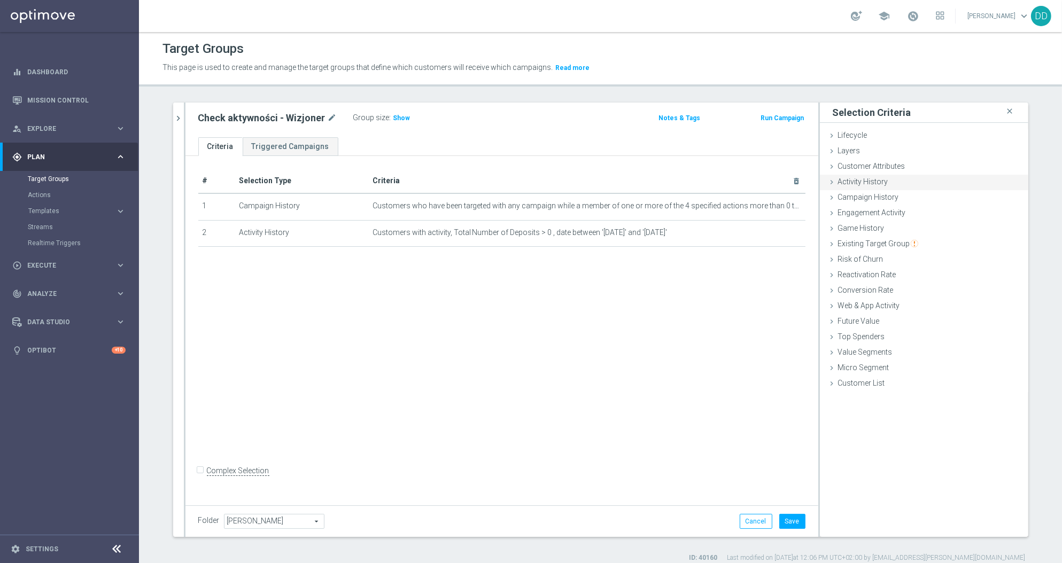
click at [839, 184] on span "Activity History" at bounding box center [863, 181] width 50 height 9
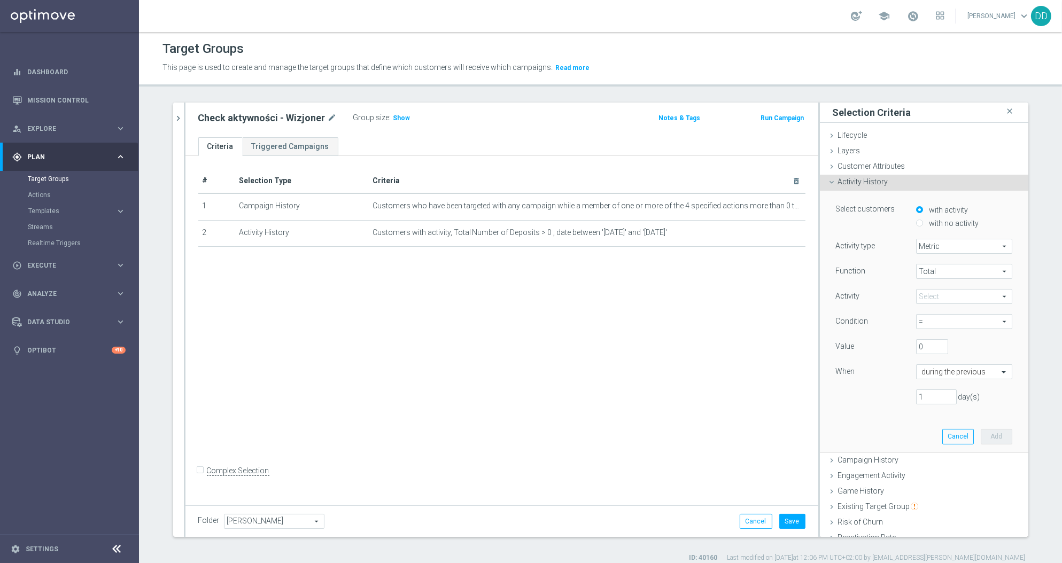
click at [943, 254] on div "Activity type Metric Metric arrow_drop_down search" at bounding box center [924, 247] width 192 height 17
click at [944, 249] on span "Metric" at bounding box center [963, 246] width 95 height 14
click at [939, 262] on span "Metric" at bounding box center [964, 262] width 84 height 9
click at [941, 270] on span "Total" at bounding box center [963, 272] width 95 height 14
click at [932, 283] on span "Total" at bounding box center [964, 287] width 84 height 9
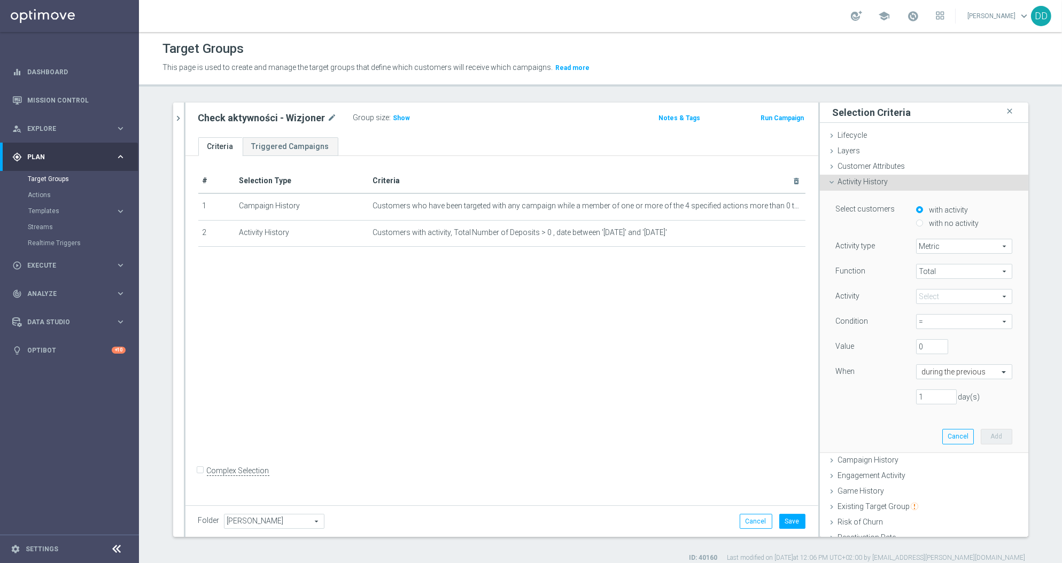
click at [932, 285] on div "Function Total Total arrow_drop_down search Activity Select arrow_drop_down sea…" at bounding box center [924, 338] width 176 height 149
click at [937, 299] on span at bounding box center [963, 297] width 95 height 14
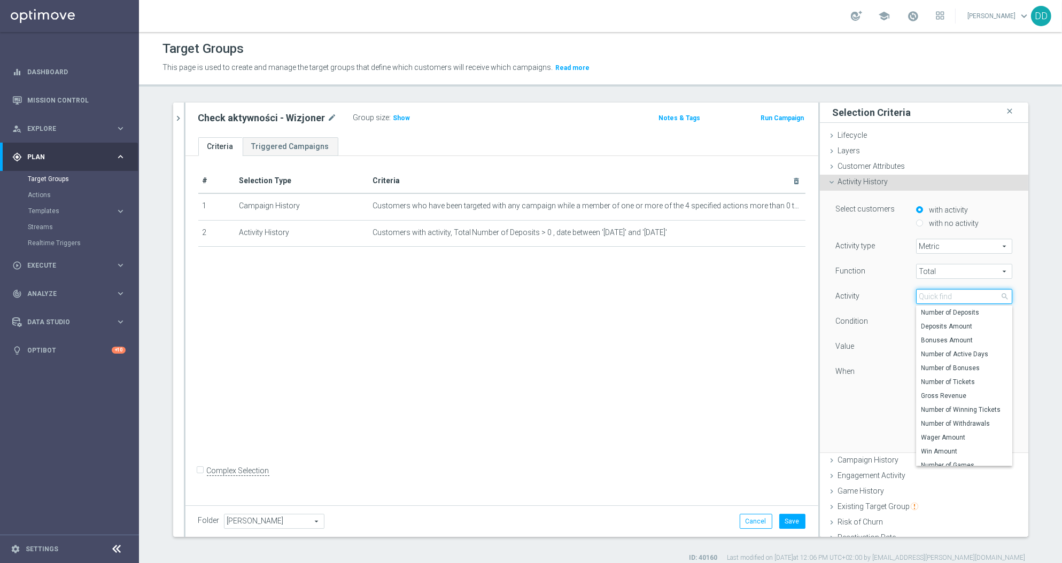
click at [938, 297] on input "search" at bounding box center [964, 296] width 96 height 15
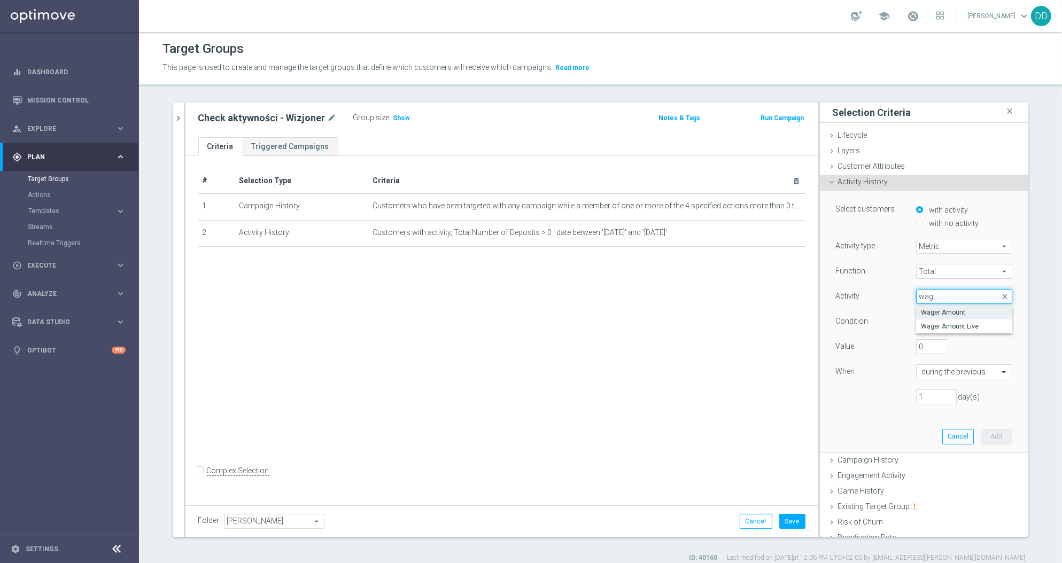
type input "wag"
click at [943, 311] on span "Wager Amount" at bounding box center [964, 312] width 86 height 9
type input "Wager Amount"
click at [938, 316] on span "=" at bounding box center [963, 322] width 95 height 14
click at [928, 368] on span ">" at bounding box center [964, 365] width 86 height 9
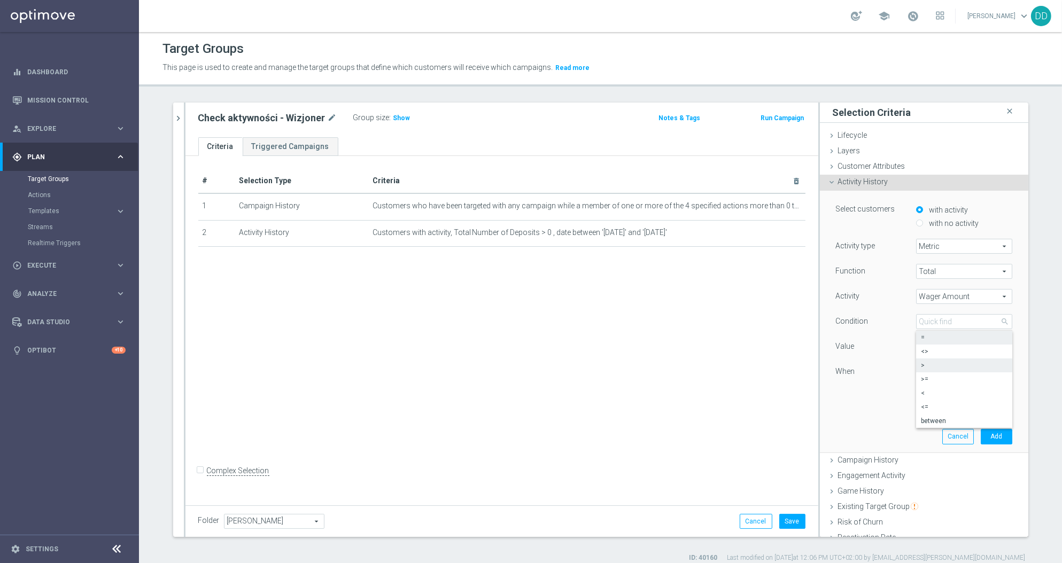
type input ">"
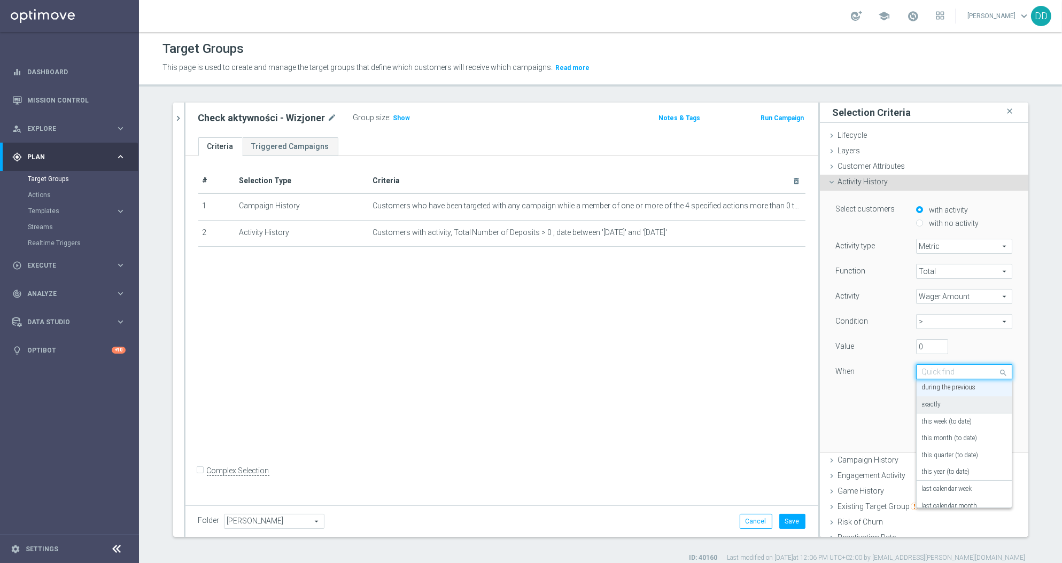
drag, startPoint x: 930, startPoint y: 379, endPoint x: 926, endPoint y: 401, distance: 22.8
click at [930, 377] on div "Quick find during the previous" at bounding box center [964, 371] width 96 height 15
click at [941, 499] on label "in this range" at bounding box center [939, 497] width 35 height 9
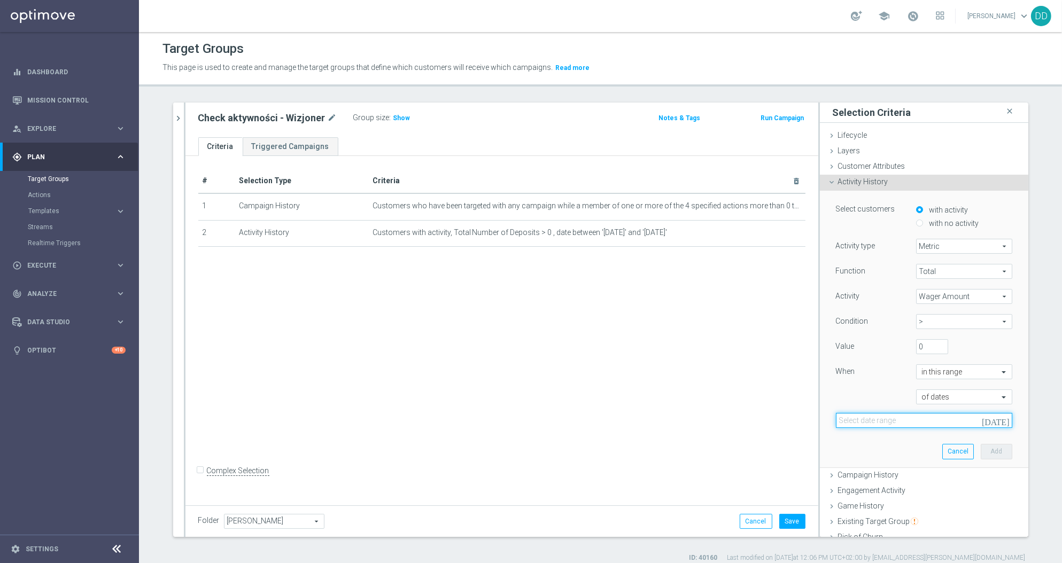
click at [918, 428] on div "Select customers with activity with no activity Activity type Metric Metric arr…" at bounding box center [924, 329] width 192 height 276
click at [918, 422] on input at bounding box center [924, 420] width 176 height 15
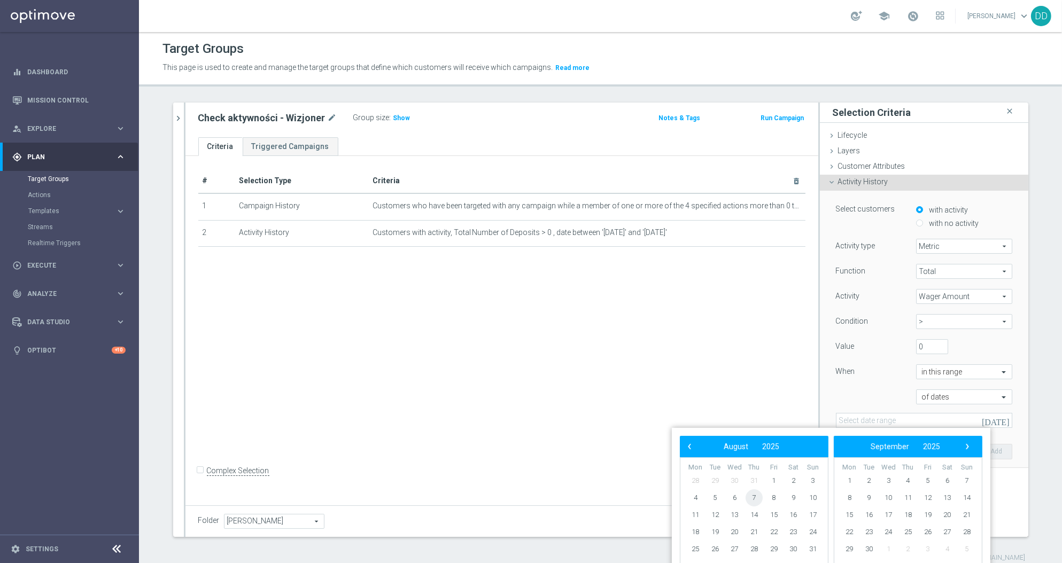
click at [755, 499] on span "7" at bounding box center [753, 497] width 17 height 17
click at [781, 496] on span "8" at bounding box center [773, 497] width 17 height 17
type input "07 Aug 2025 - 08 Aug 2025"
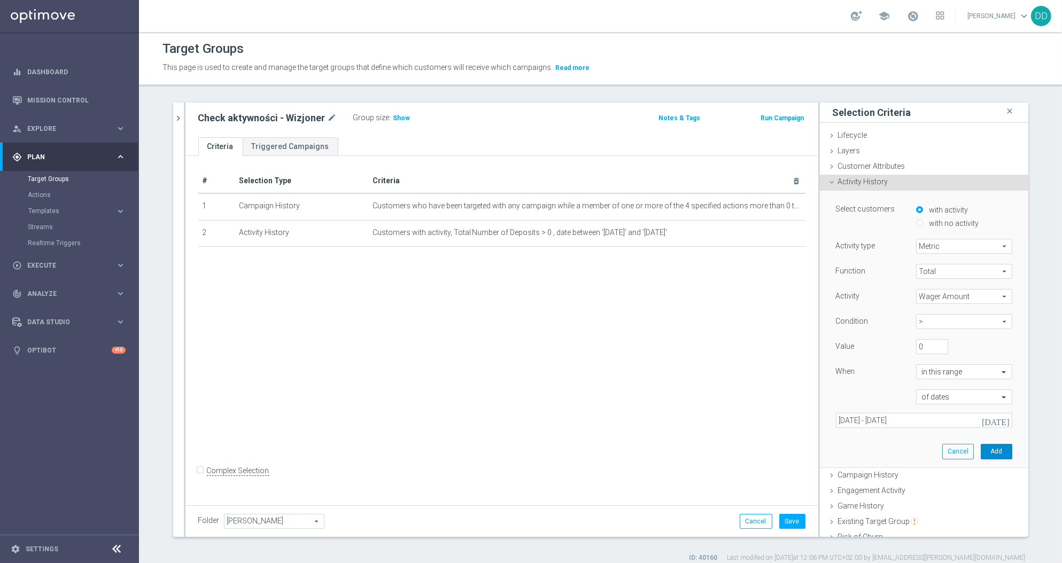
click at [981, 456] on button "Add" at bounding box center [997, 451] width 32 height 15
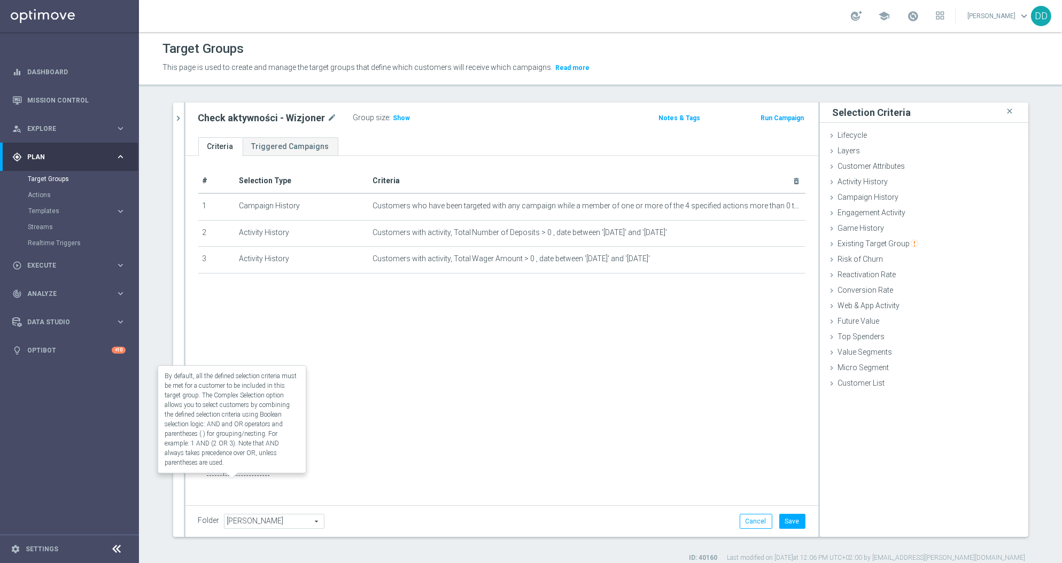
click at [214, 476] on label "Complex Selection" at bounding box center [238, 471] width 63 height 10
click at [205, 477] on input "Complex Selection" at bounding box center [201, 472] width 7 height 15
checkbox input "true"
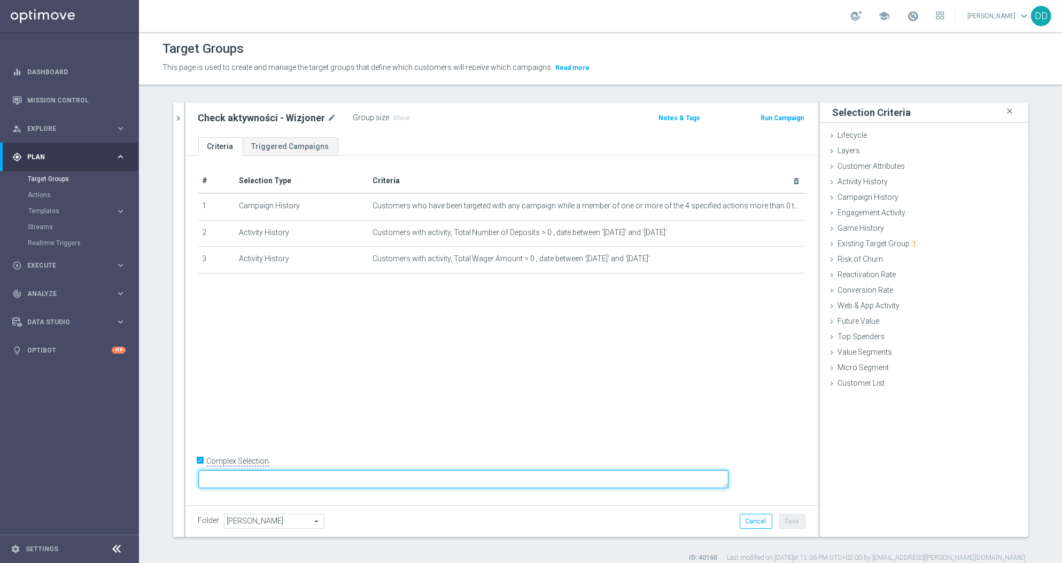
click at [299, 478] on textarea at bounding box center [463, 479] width 530 height 19
click at [293, 475] on textarea "1 and 2 or 3" at bounding box center [463, 479] width 530 height 19
click at [296, 477] on textarea "1 and 2 or 3" at bounding box center [463, 479] width 530 height 19
click at [335, 475] on textarea "1 and (2 or 3" at bounding box center [463, 479] width 530 height 19
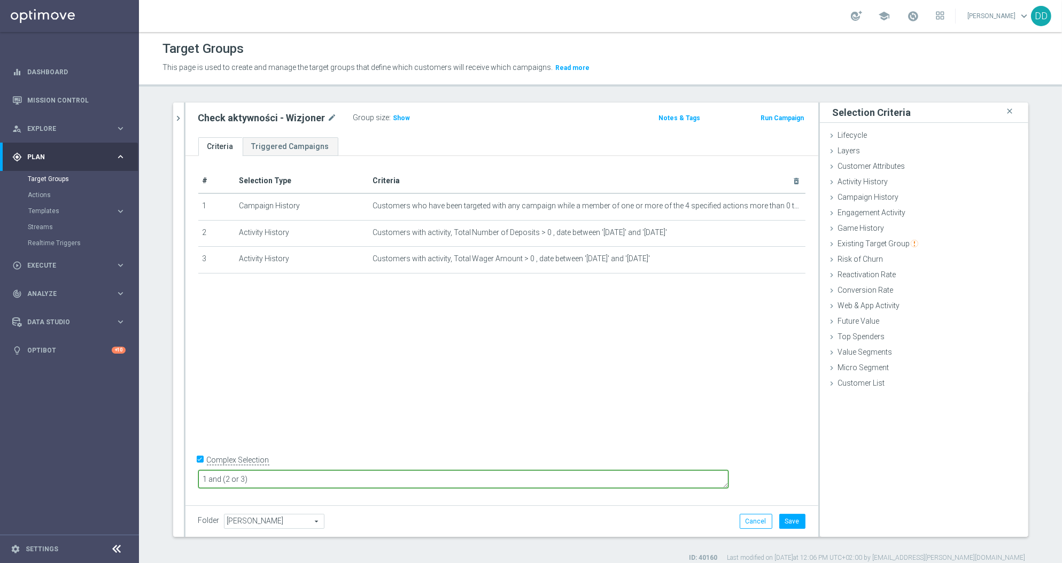
type textarea "1 and (2 or 3)"
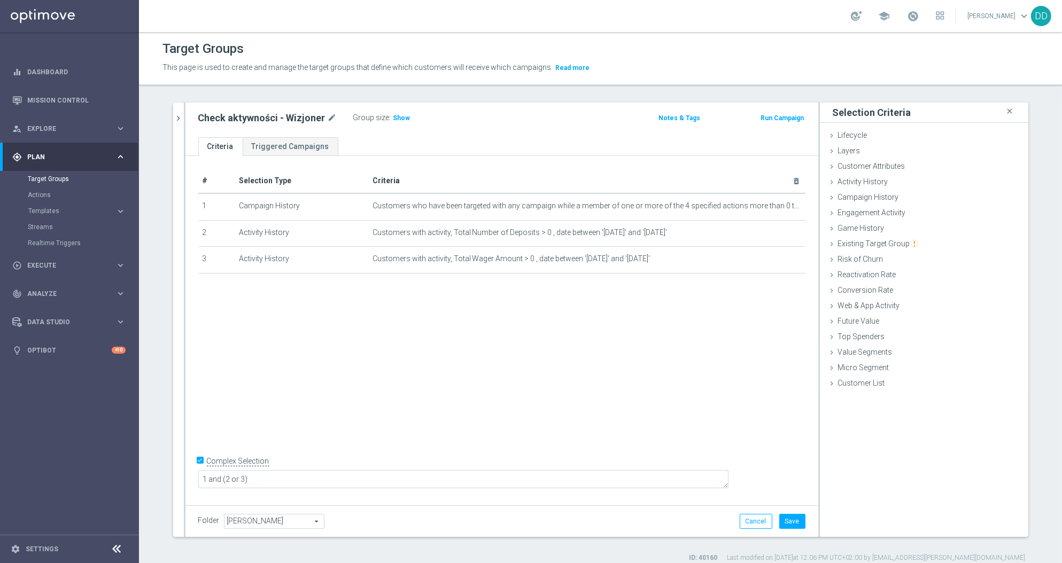
click at [532, 431] on div "# Selection Type Criteria delete_forever 1 Campaign History Customers who have …" at bounding box center [501, 329] width 633 height 346
click at [784, 525] on button "Save" at bounding box center [792, 521] width 26 height 15
click at [398, 116] on span "Show" at bounding box center [401, 117] width 17 height 7
click at [364, 417] on div "# Selection Type Criteria delete_forever 1 Campaign History Customers who have …" at bounding box center [501, 329] width 633 height 346
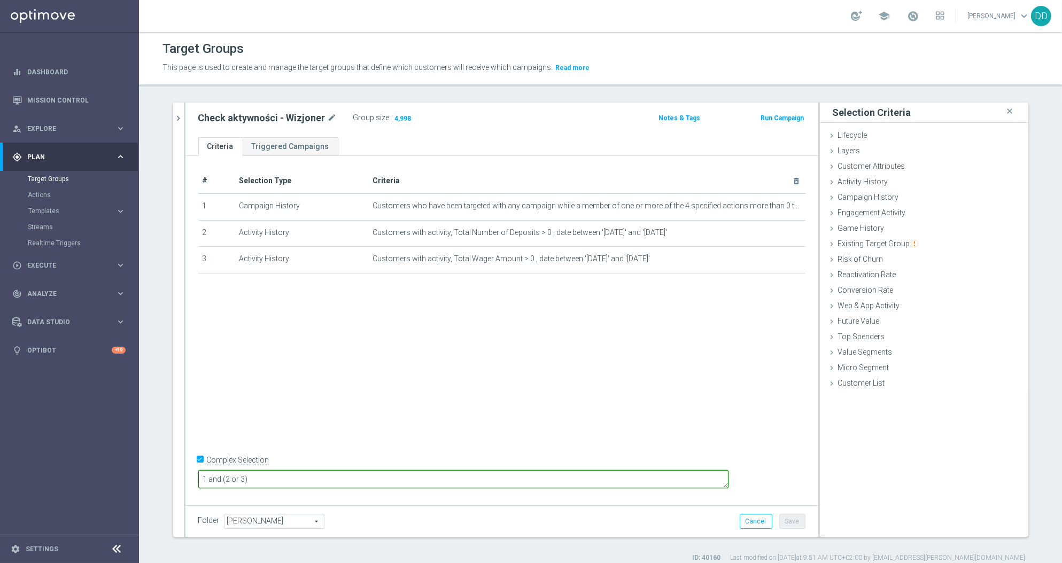
drag, startPoint x: 352, startPoint y: 478, endPoint x: 292, endPoint y: 484, distance: 60.1
click at [292, 484] on textarea "1 and (2 or 3)" at bounding box center [463, 479] width 530 height 19
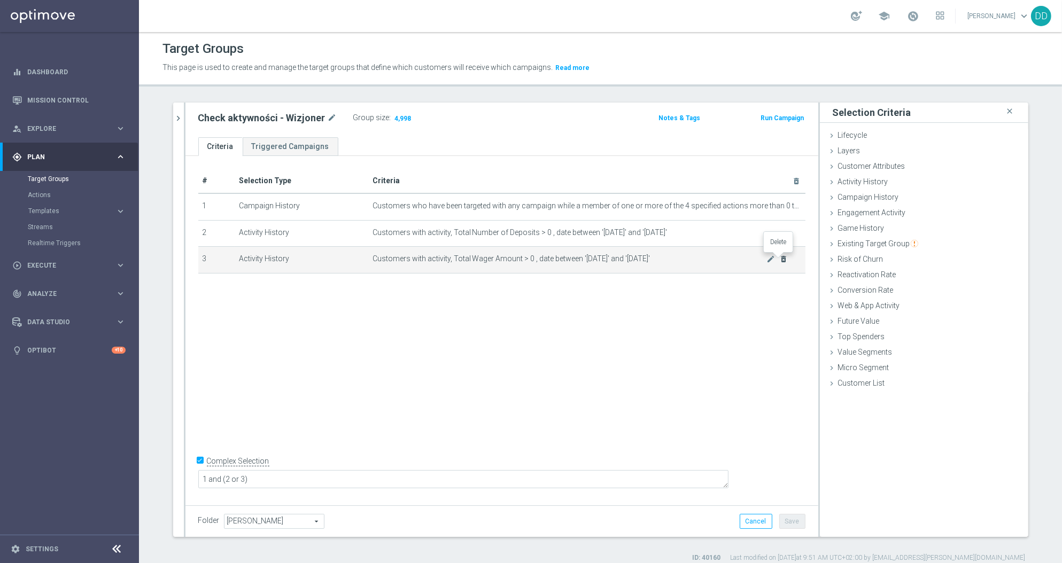
click at [780, 260] on icon "delete_forever" at bounding box center [783, 259] width 9 height 9
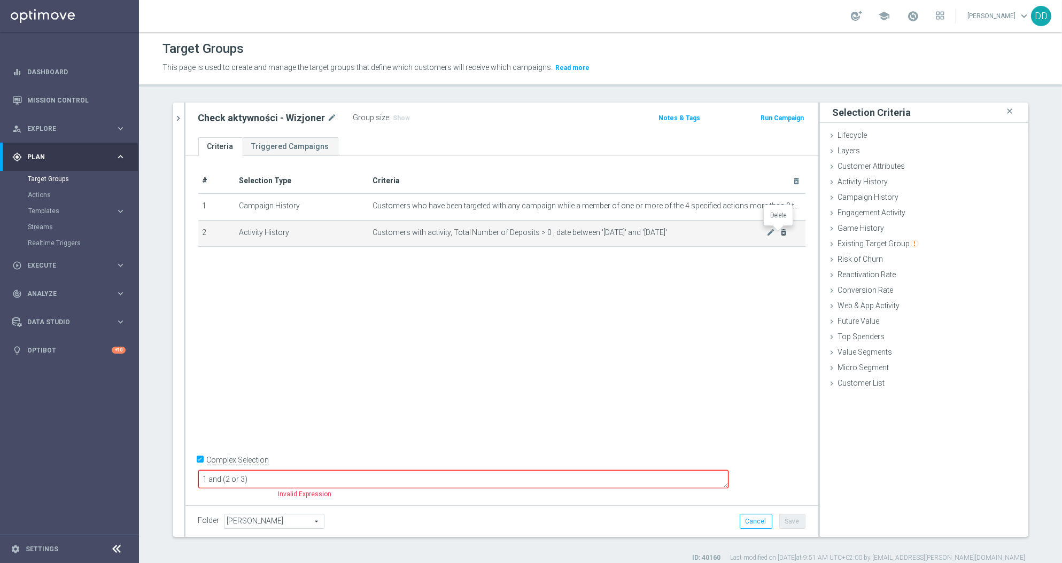
click at [780, 234] on icon "delete_forever" at bounding box center [783, 232] width 9 height 9
checkbox input "false"
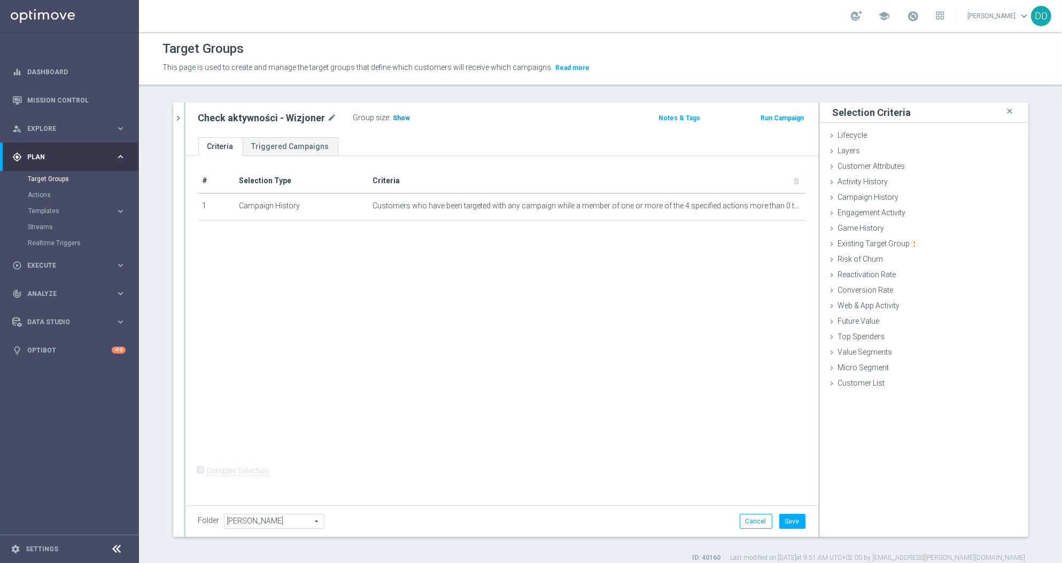
click at [393, 117] on span "Show" at bounding box center [401, 117] width 17 height 7
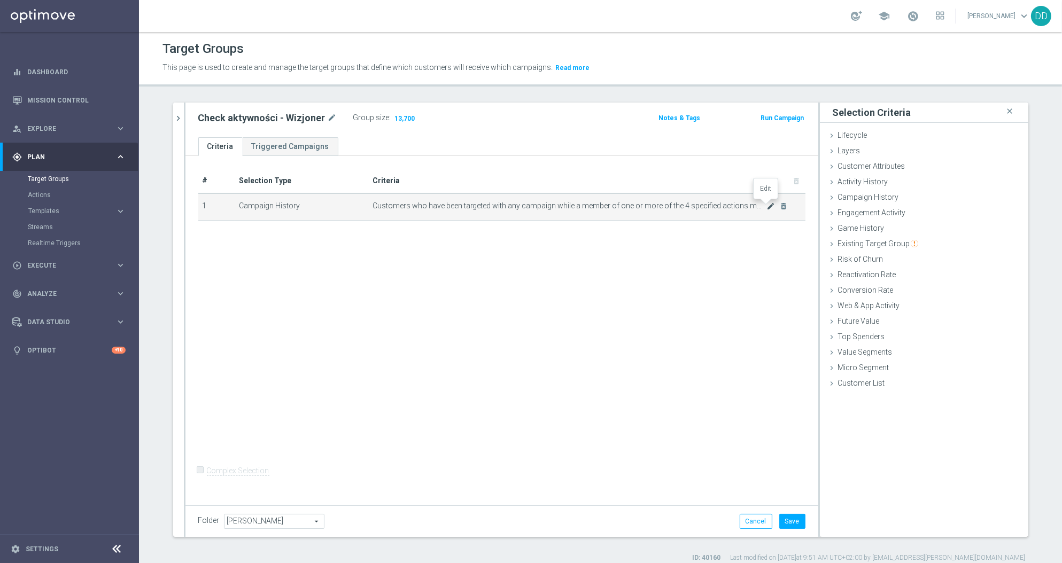
click at [766, 208] on icon "mode_edit" at bounding box center [770, 206] width 9 height 9
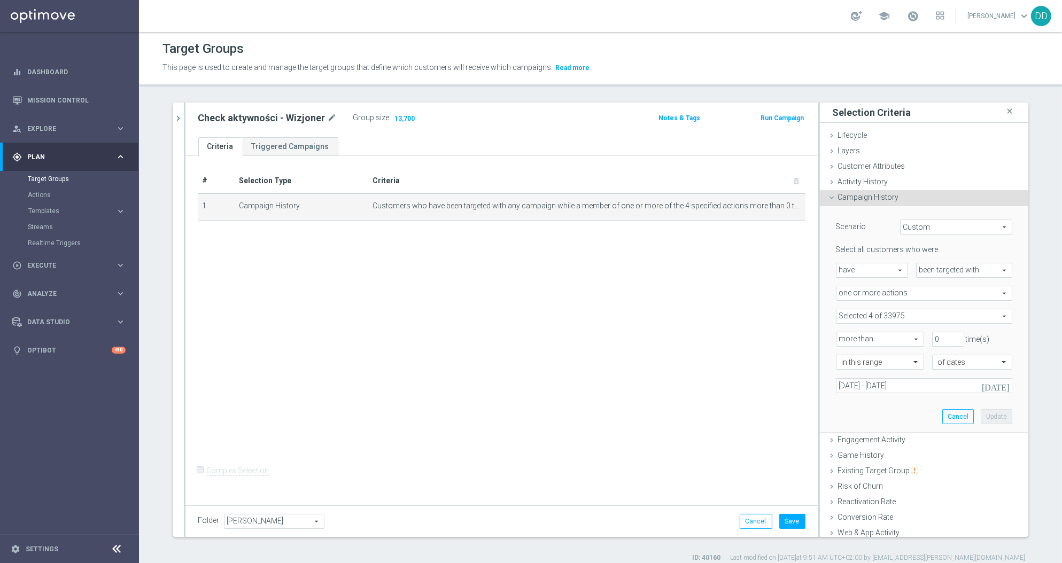
click at [910, 320] on span at bounding box center [923, 316] width 175 height 14
click at [898, 297] on span "one or more actions" at bounding box center [923, 293] width 175 height 14
click at [898, 320] on span "any campaign while a member of the specified target group(s)" at bounding box center [924, 322] width 165 height 9
type input "any campaign while a member of the specified target group(s)"
click at [895, 317] on span "test group customers" at bounding box center [923, 316] width 175 height 14
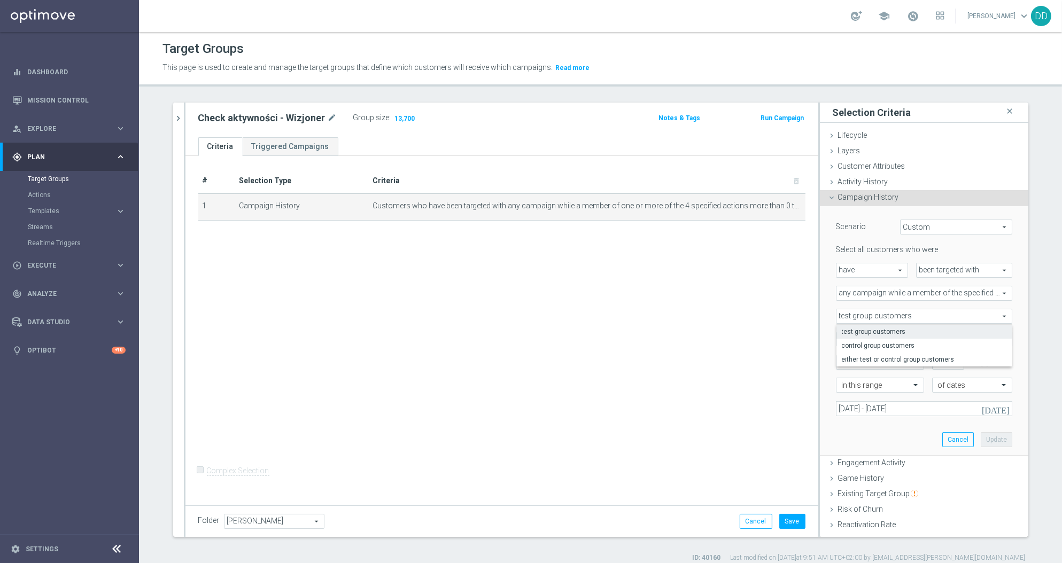
click at [893, 328] on span "test group customers" at bounding box center [924, 332] width 165 height 9
click at [886, 336] on span at bounding box center [923, 339] width 175 height 14
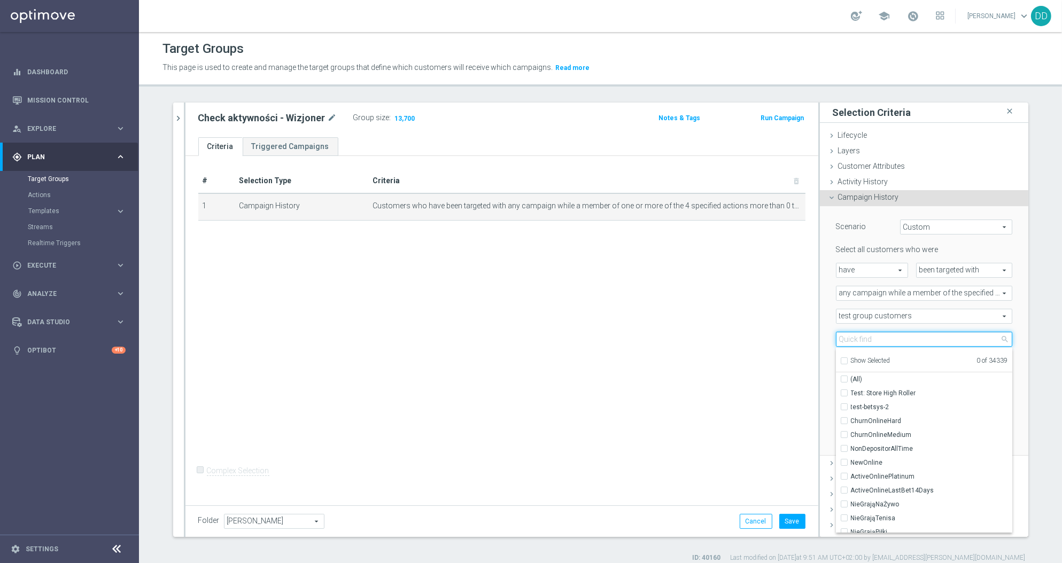
click at [886, 338] on input "search" at bounding box center [924, 339] width 176 height 15
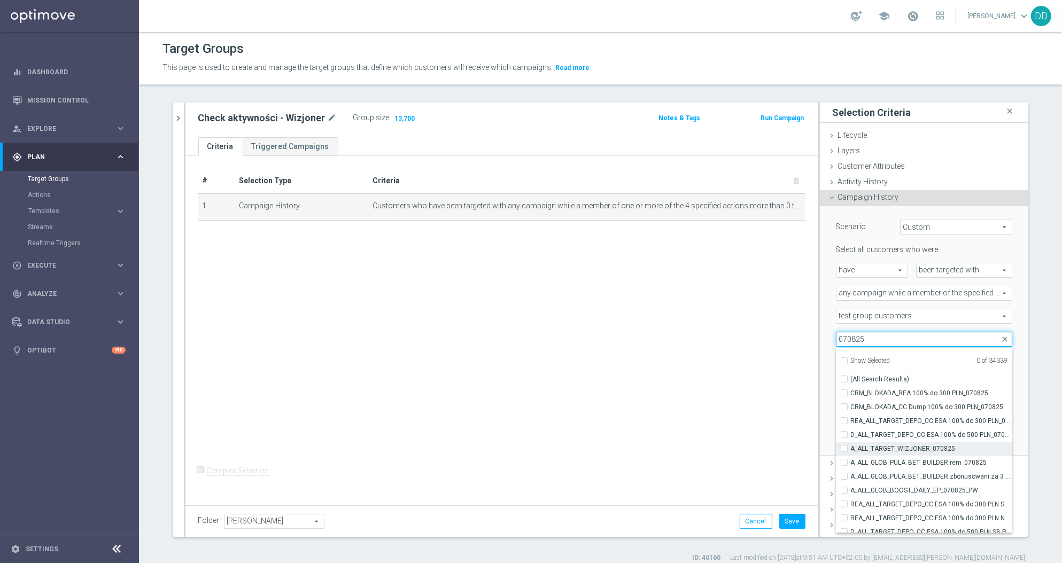
type input "070825"
click at [851, 449] on label "A_ALL_TARGET_WIZJONER_070825" at bounding box center [931, 449] width 161 height 14
click at [844, 449] on input "A_ALL_TARGET_WIZJONER_070825" at bounding box center [847, 448] width 7 height 7
checkbox input "true"
type input "A_ALL_TARGET_WIZJONER_070825"
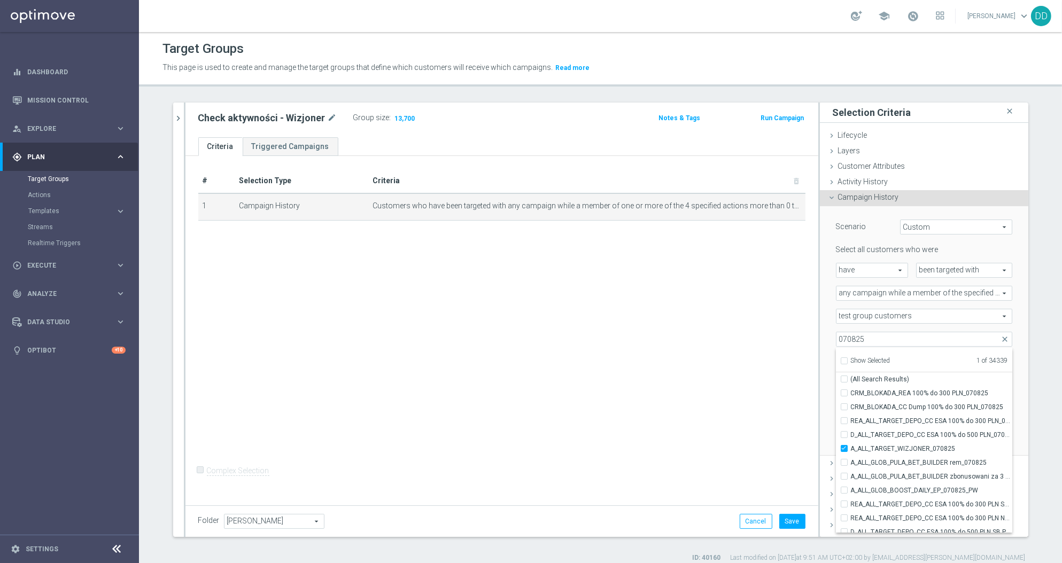
click at [1002, 353] on div "Scenario Custom Custom arrow_drop_down search Select all customers who were hav…" at bounding box center [924, 330] width 192 height 249
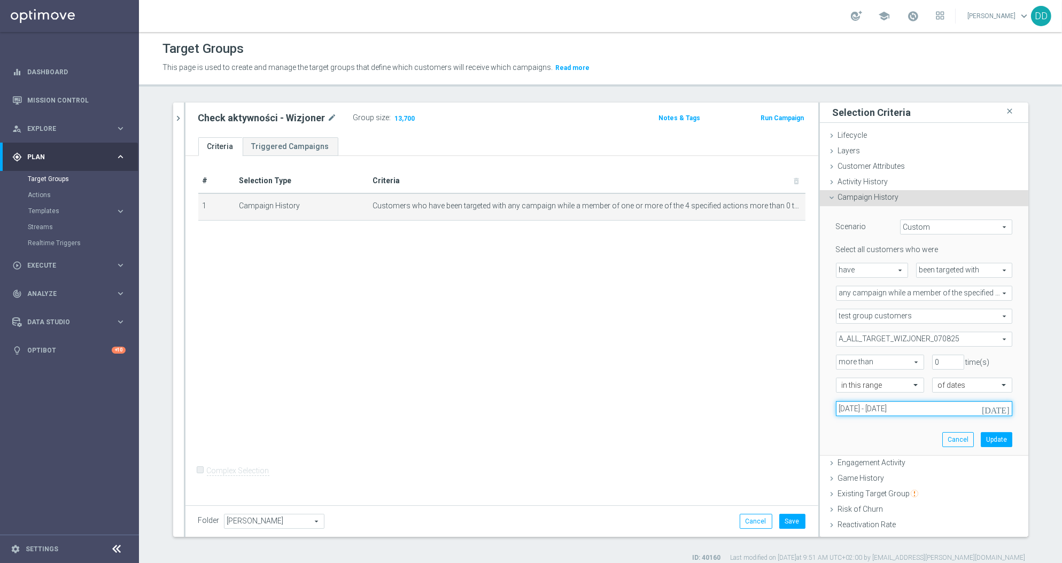
click at [906, 407] on input "07 Aug 2025 - 08 Aug 2025" at bounding box center [924, 408] width 176 height 15
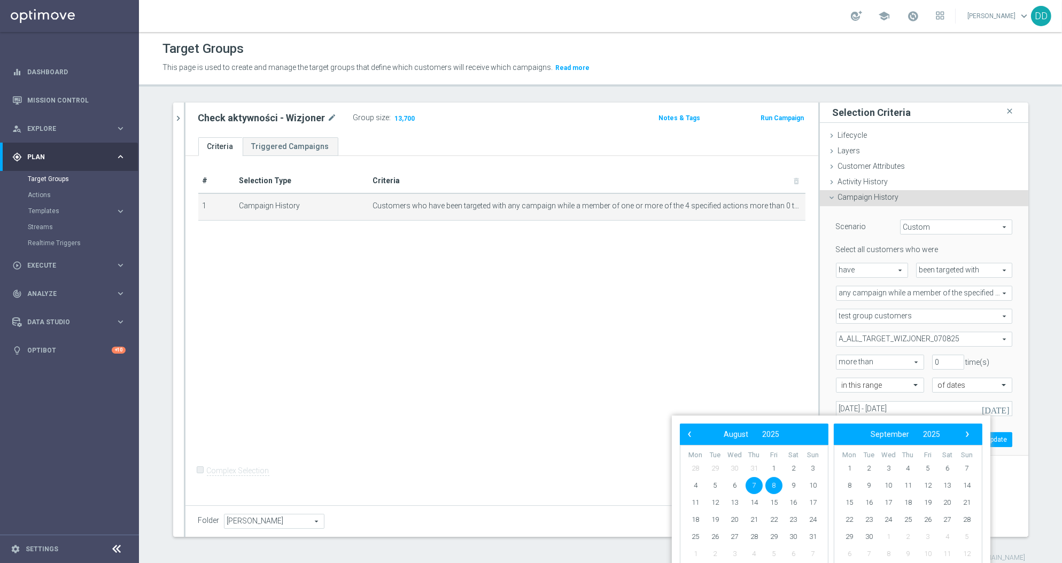
click at [1004, 417] on div "Scenario Custom Custom arrow_drop_down search Select all customers who were hav…" at bounding box center [924, 331] width 208 height 250
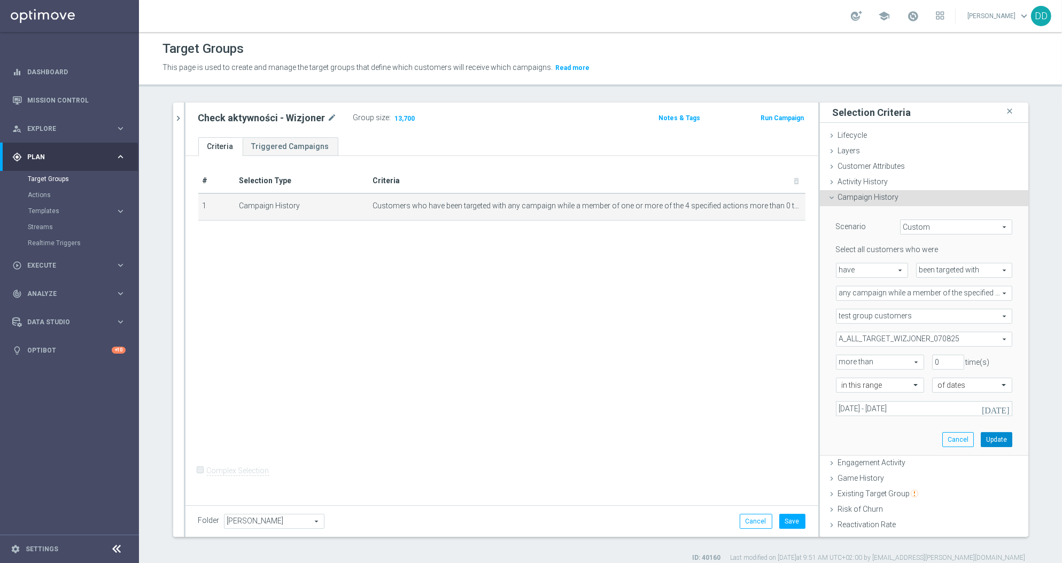
click at [981, 439] on button "Update" at bounding box center [997, 439] width 32 height 15
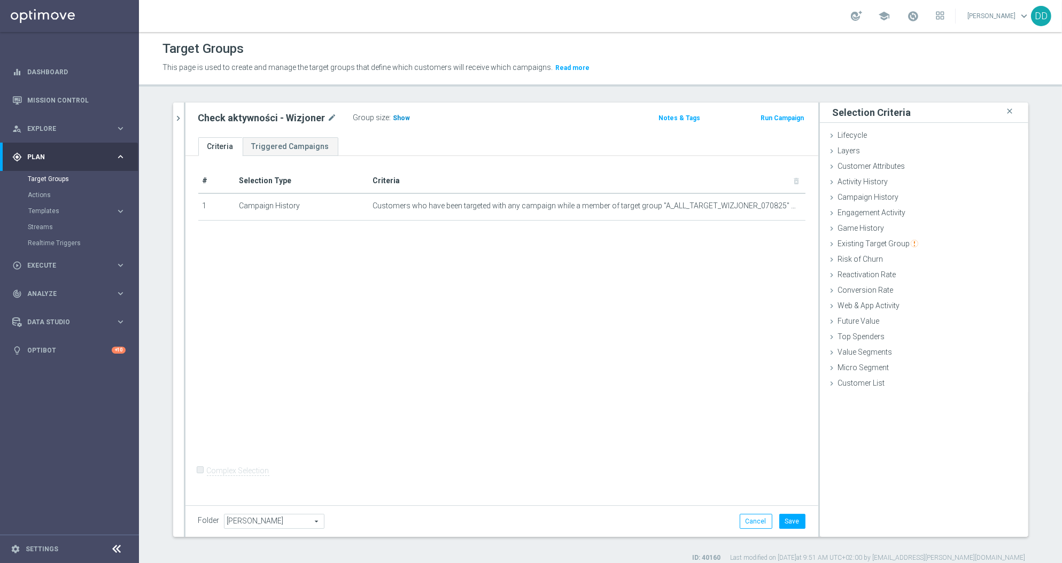
click at [393, 115] on span "Show" at bounding box center [401, 117] width 17 height 7
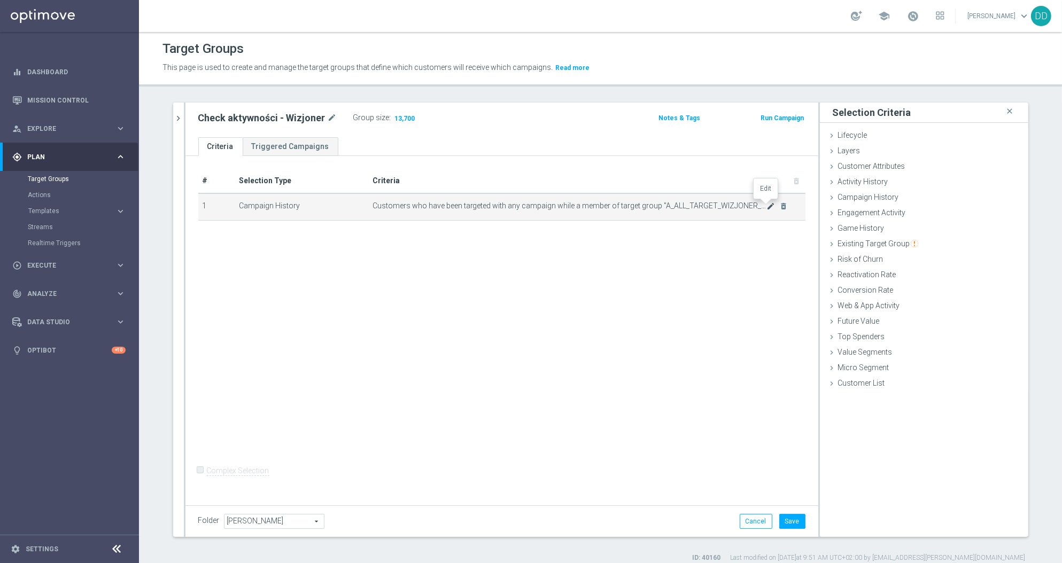
click at [770, 207] on icon "mode_edit" at bounding box center [770, 206] width 9 height 9
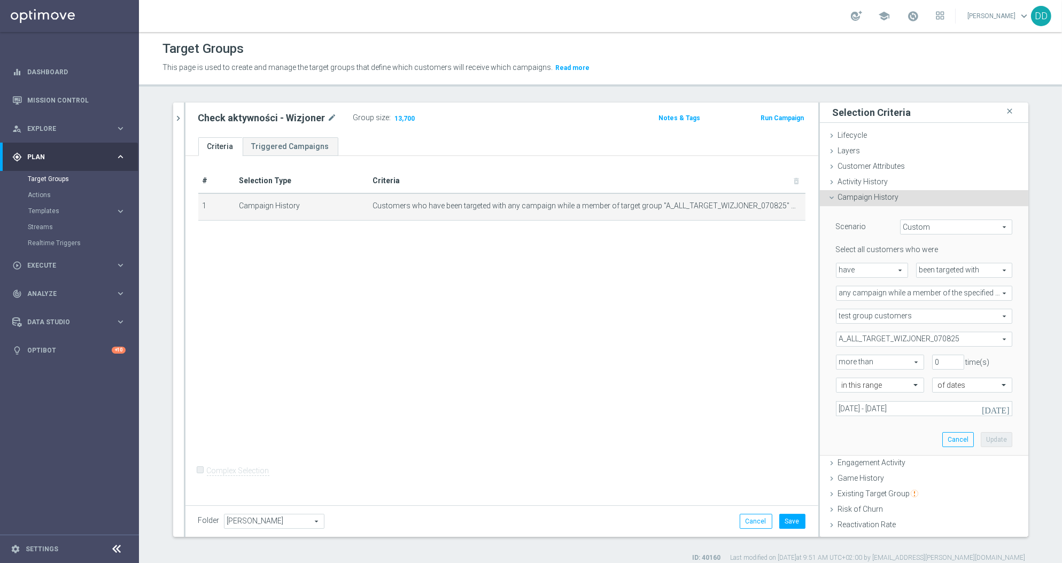
click at [892, 320] on span "test group customers" at bounding box center [923, 316] width 175 height 14
click at [896, 341] on span "control group customers" at bounding box center [924, 345] width 165 height 9
type input "control group customers"
click at [984, 444] on button "Update" at bounding box center [997, 439] width 32 height 15
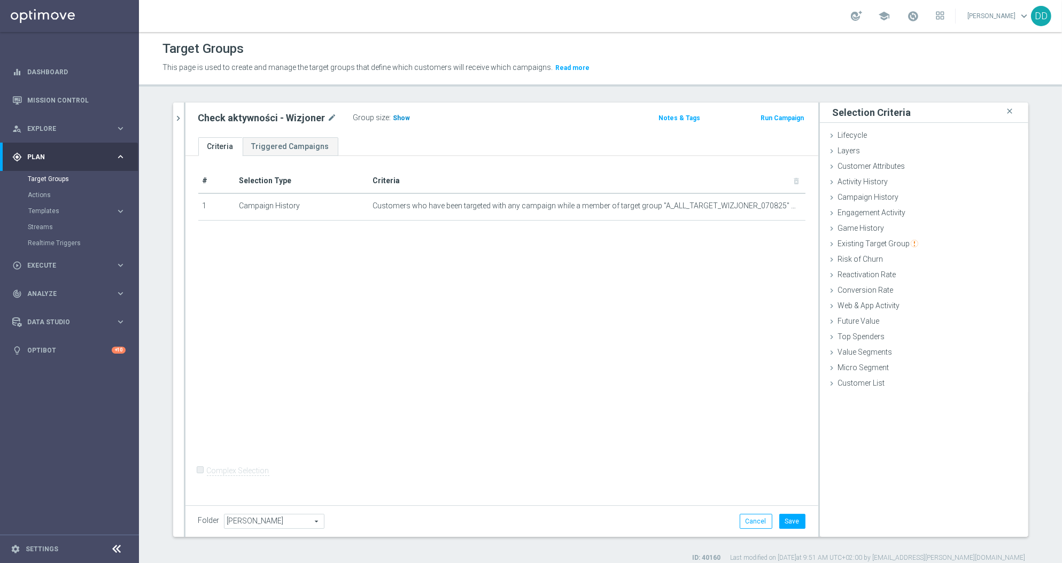
click at [393, 118] on span "Show" at bounding box center [401, 117] width 17 height 7
click at [176, 122] on icon "chevron_right" at bounding box center [179, 118] width 10 height 10
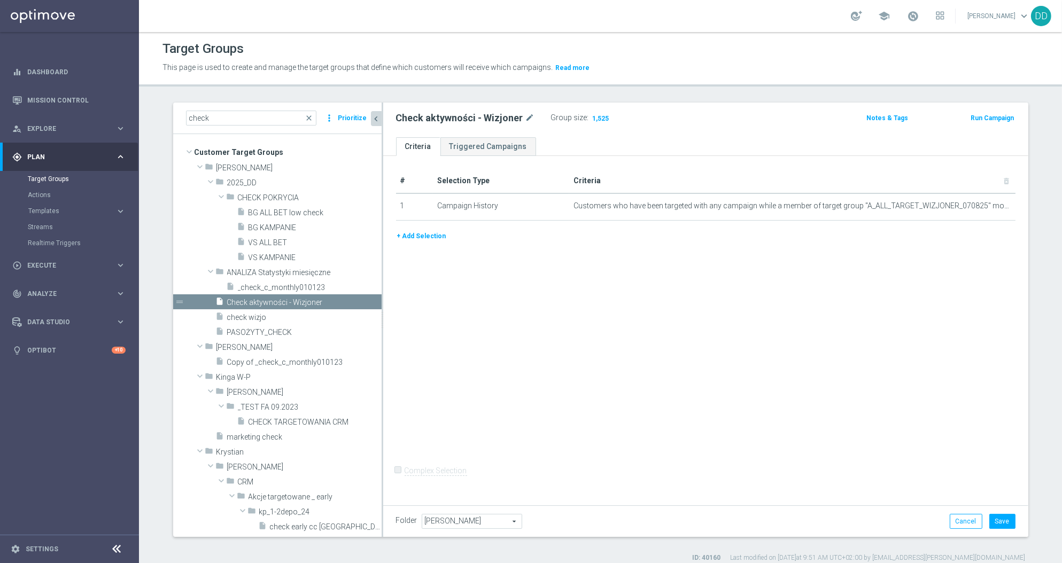
click at [411, 237] on button "+ Add Selection" at bounding box center [421, 236] width 51 height 12
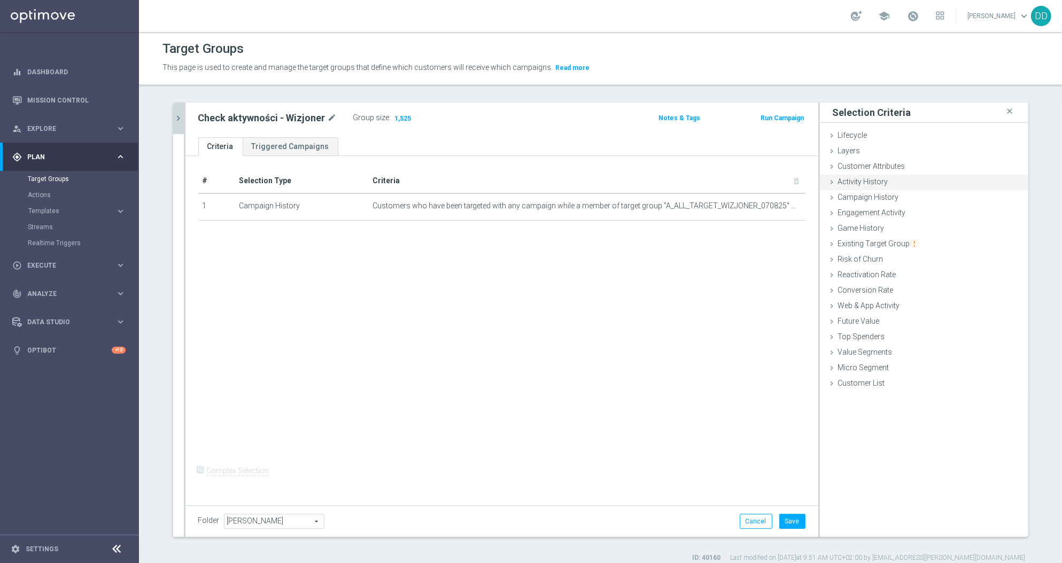
click at [862, 187] on div "Activity History done selection saved" at bounding box center [924, 183] width 208 height 16
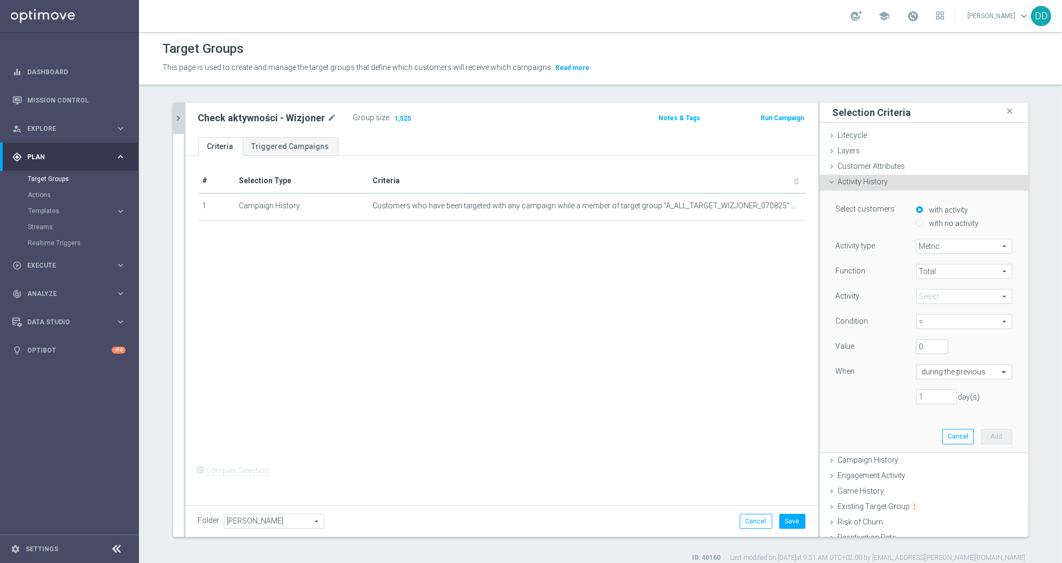
click at [935, 253] on div "Metric Metric arrow_drop_down search" at bounding box center [964, 246] width 96 height 15
click at [933, 247] on span "Metric" at bounding box center [963, 246] width 95 height 14
click at [935, 243] on span "Metric" at bounding box center [963, 246] width 95 height 14
click at [937, 263] on span "Metric" at bounding box center [964, 262] width 84 height 9
click at [932, 271] on span "Total" at bounding box center [963, 272] width 95 height 14
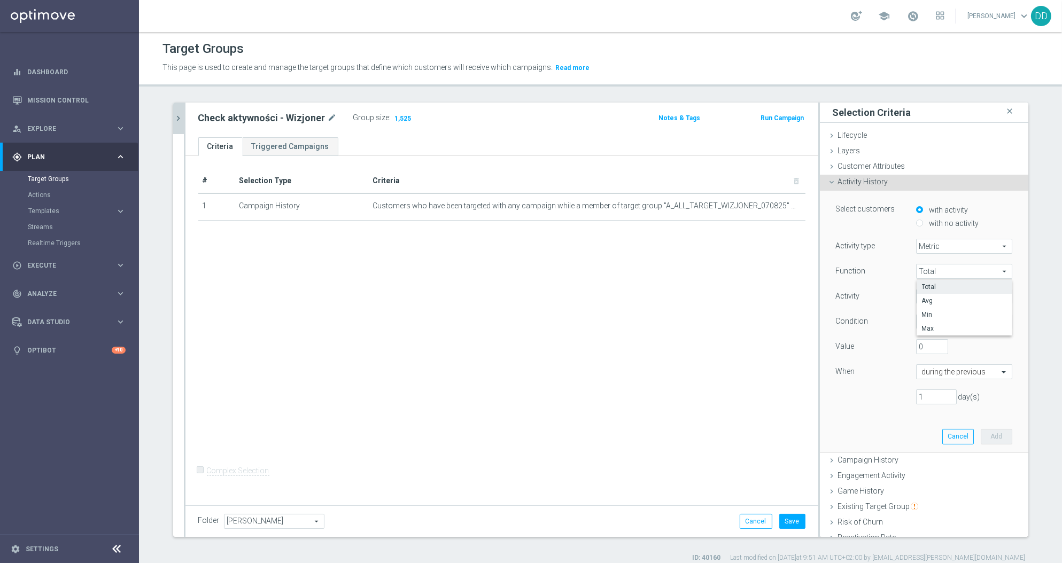
click at [934, 286] on span "Total" at bounding box center [964, 287] width 84 height 9
click at [936, 290] on span at bounding box center [963, 297] width 95 height 14
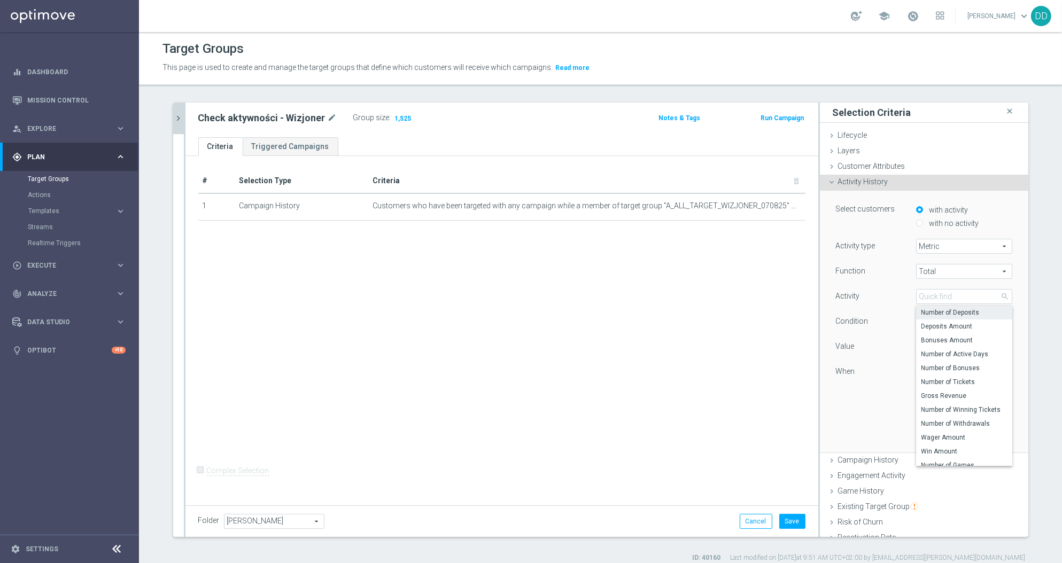
click at [939, 312] on span "Number of Deposits" at bounding box center [964, 312] width 86 height 9
type input "Number of Deposits"
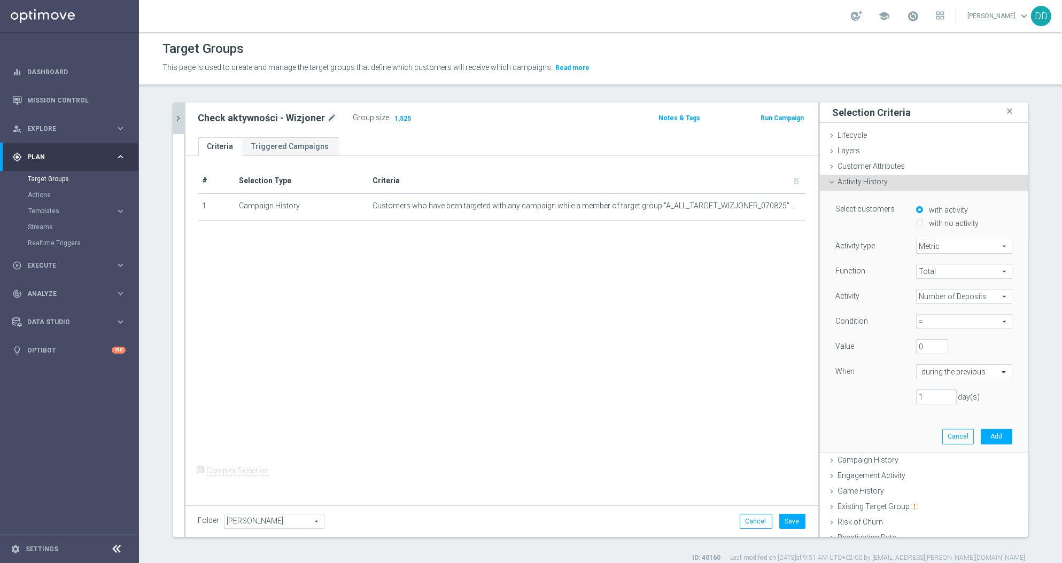
click at [930, 322] on span "=" at bounding box center [963, 322] width 95 height 14
click at [932, 366] on span ">" at bounding box center [964, 365] width 86 height 9
type input ">"
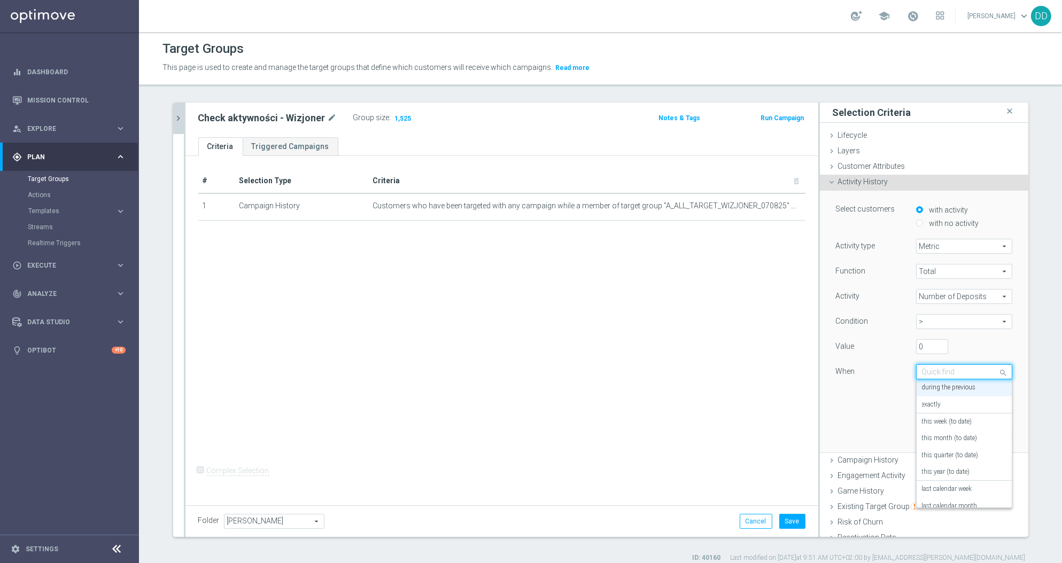
click at [936, 372] on input "text" at bounding box center [953, 373] width 63 height 10
click at [938, 492] on div "in this range" at bounding box center [964, 496] width 84 height 17
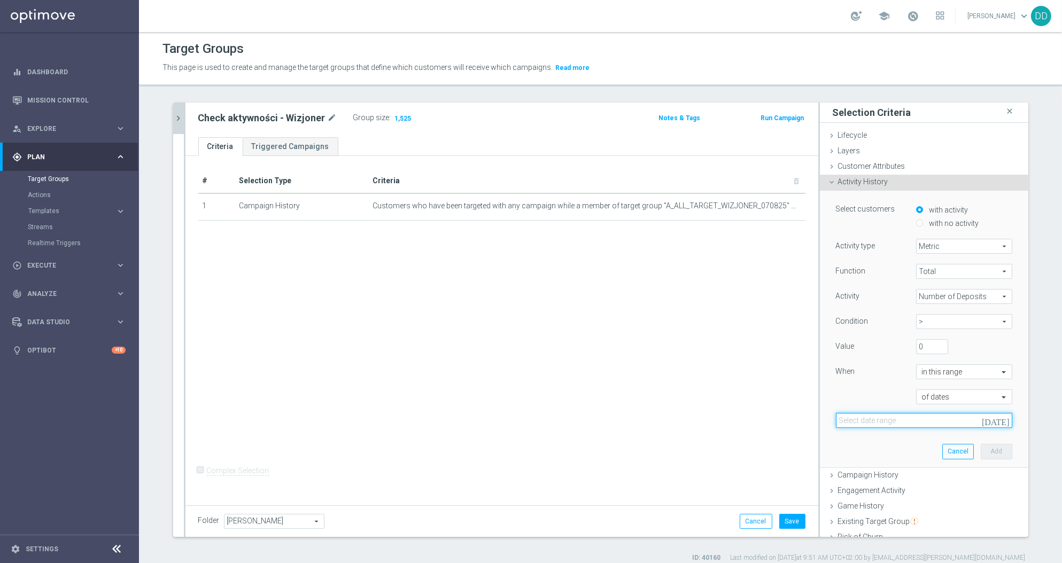
click at [876, 419] on input at bounding box center [924, 420] width 176 height 15
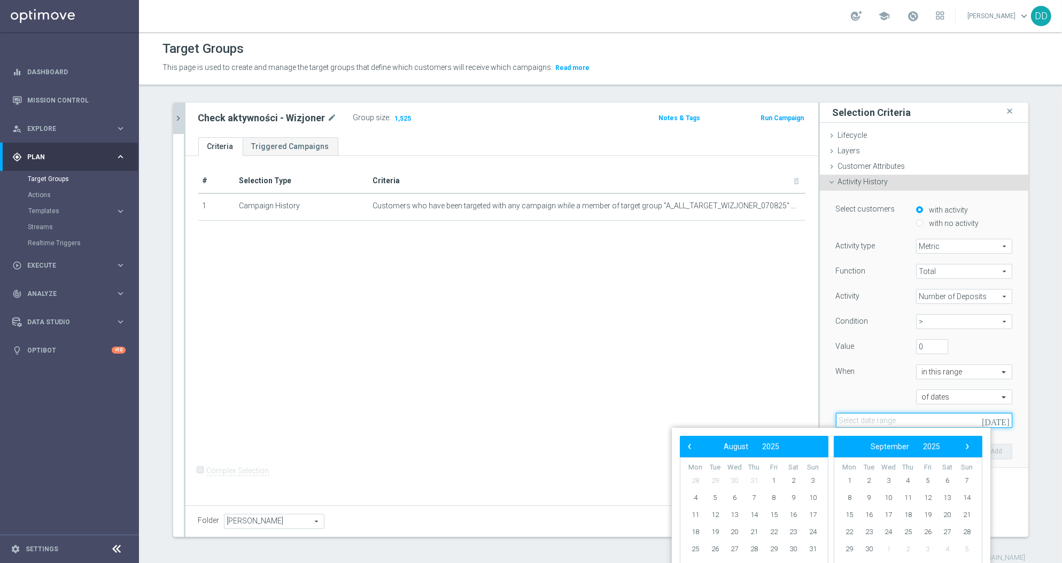
scroll to position [131, 0]
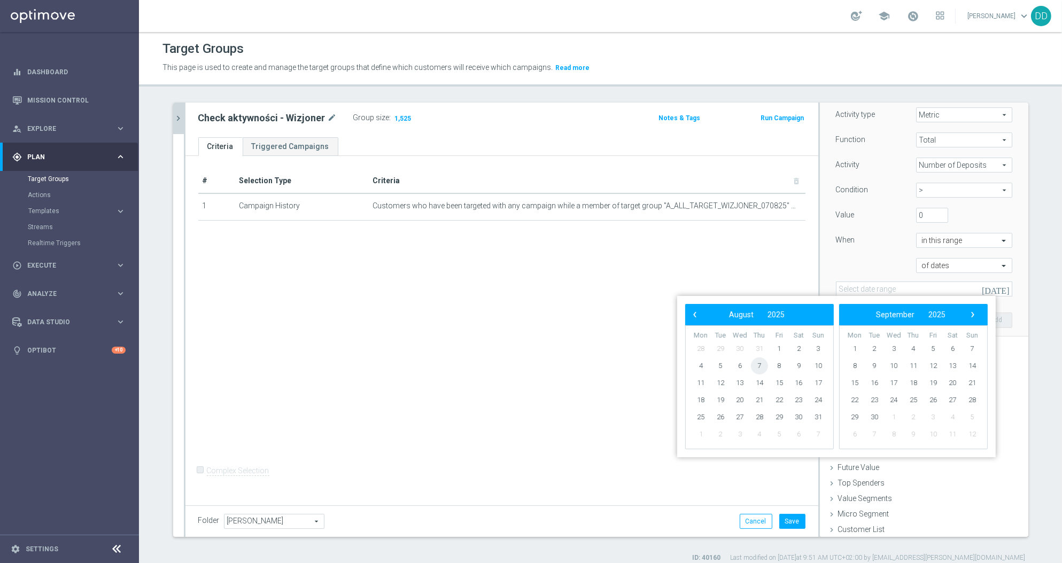
click at [760, 366] on span "7" at bounding box center [759, 366] width 17 height 17
drag, startPoint x: 760, startPoint y: 366, endPoint x: 823, endPoint y: 365, distance: 63.6
click at [776, 365] on span "8" at bounding box center [779, 366] width 17 height 17
type input "07 Aug 2025 - 08 Aug 2025"
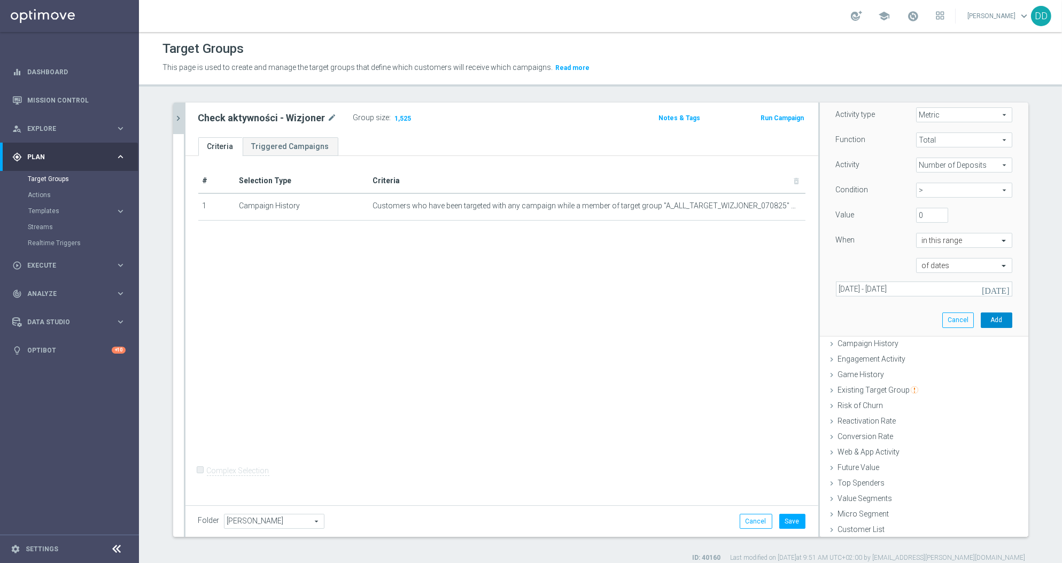
click at [986, 317] on button "Add" at bounding box center [997, 320] width 32 height 15
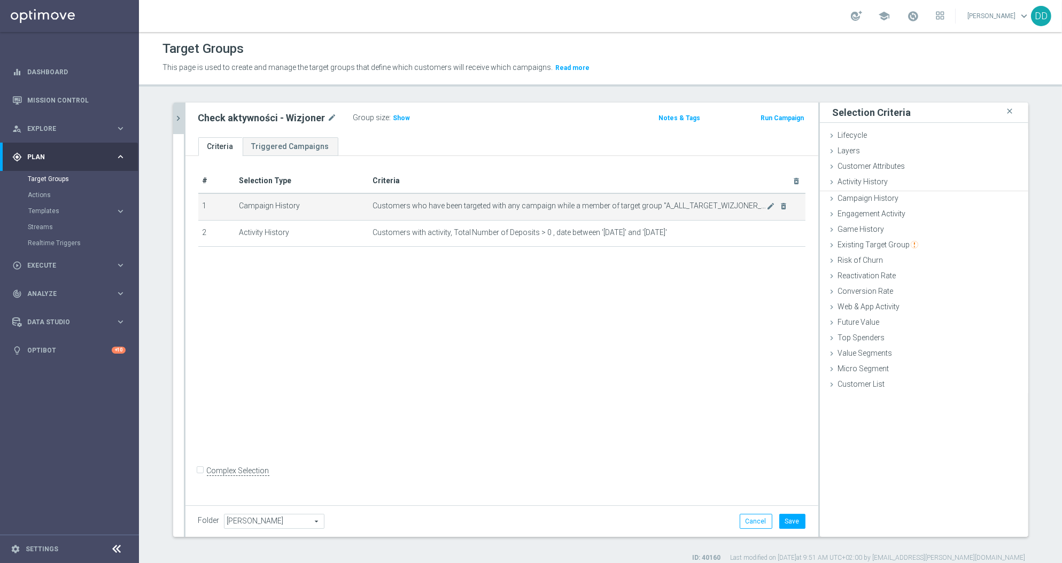
scroll to position [0, 0]
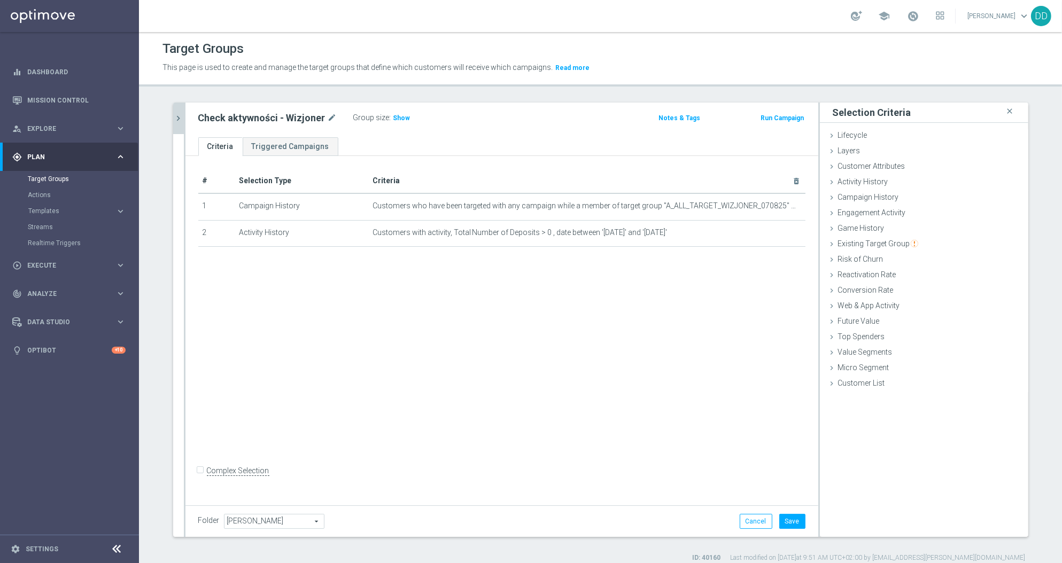
click at [174, 116] on icon "chevron_right" at bounding box center [179, 118] width 10 height 10
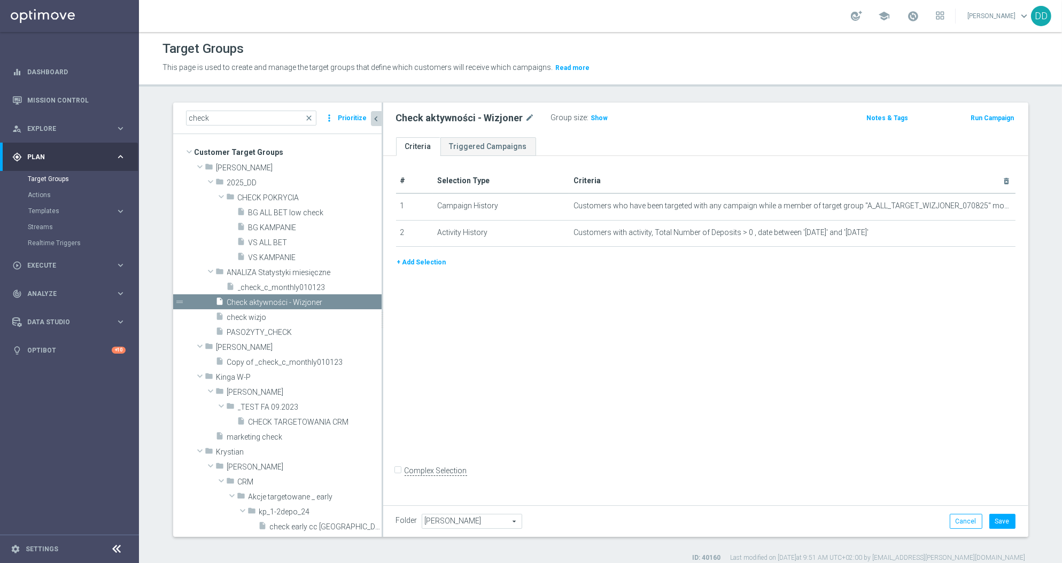
click at [421, 263] on button "+ Add Selection" at bounding box center [421, 263] width 51 height 12
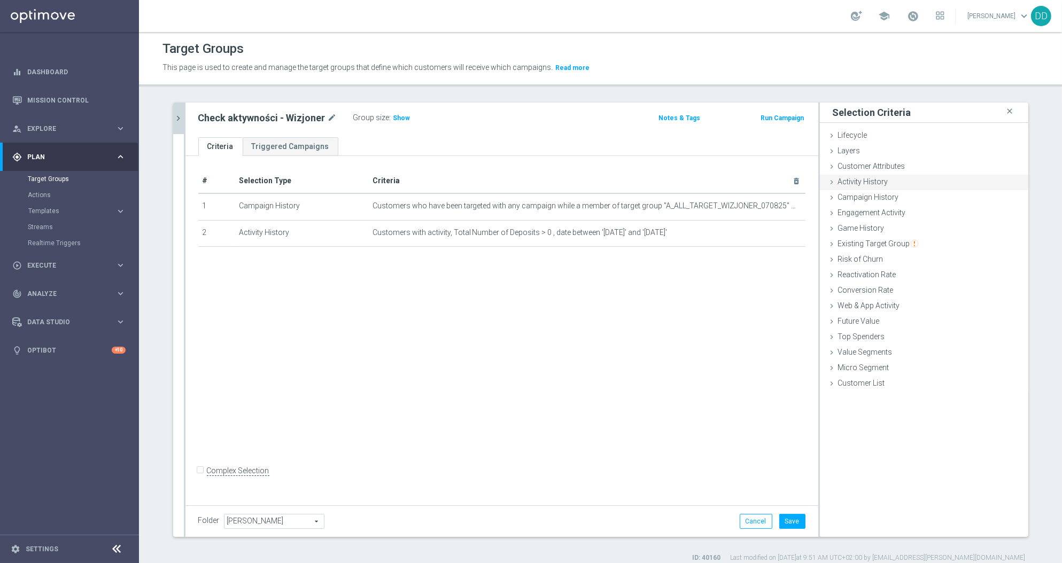
click at [869, 177] on span "Activity History" at bounding box center [863, 181] width 50 height 9
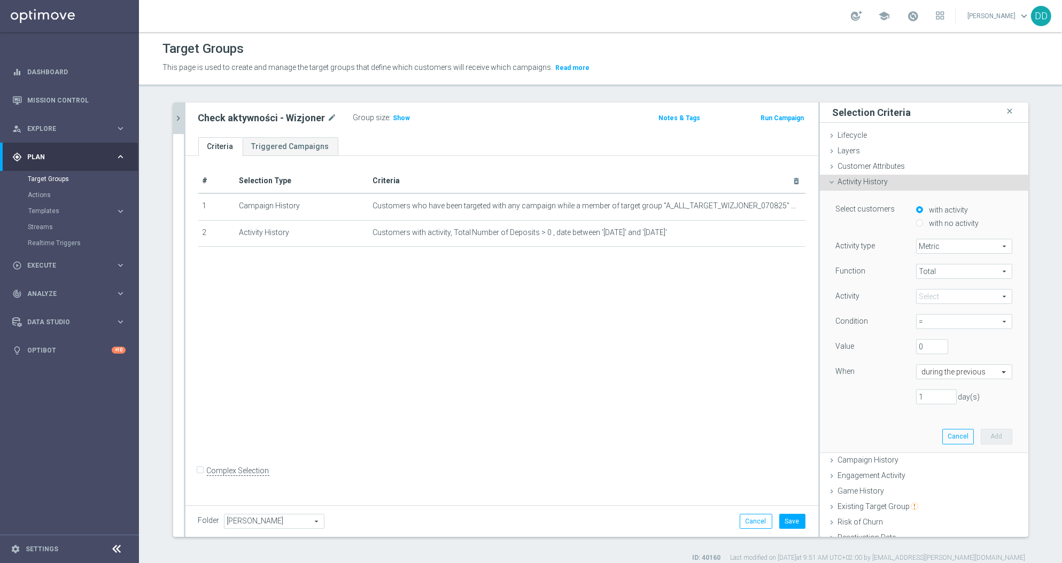
click at [952, 294] on span at bounding box center [963, 297] width 95 height 14
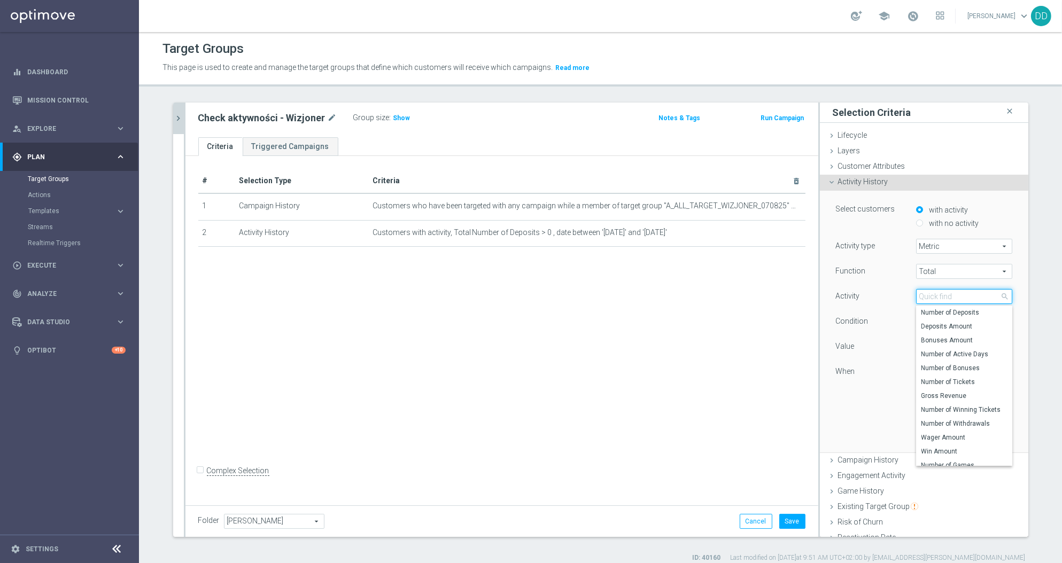
click at [952, 297] on input "search" at bounding box center [964, 296] width 96 height 15
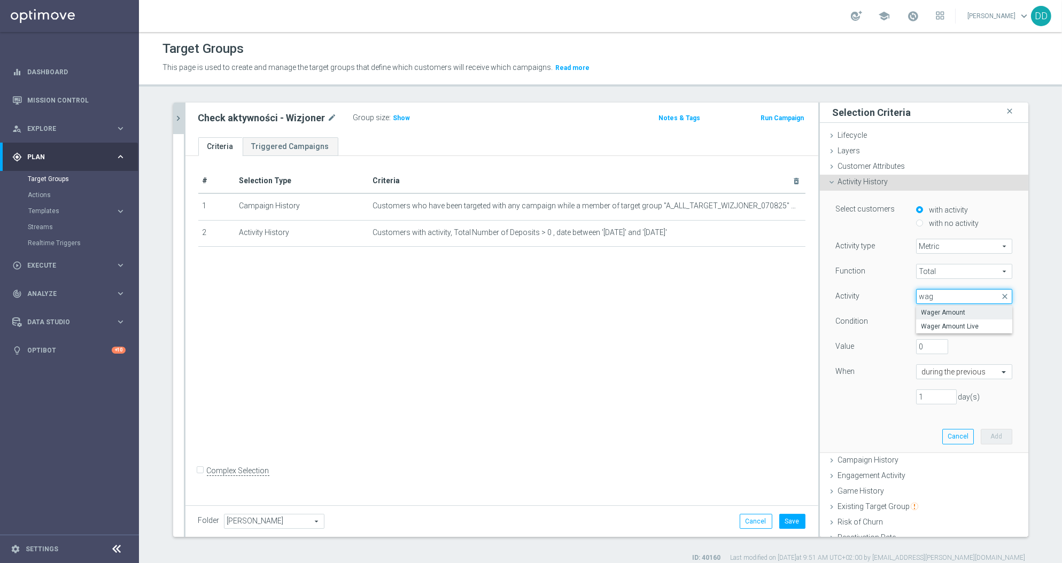
type input "wag"
click at [945, 310] on span "Wager Amount" at bounding box center [964, 312] width 86 height 9
type input "Wager Amount"
click at [952, 322] on span "=" at bounding box center [963, 322] width 95 height 14
click at [936, 366] on span ">" at bounding box center [964, 365] width 86 height 9
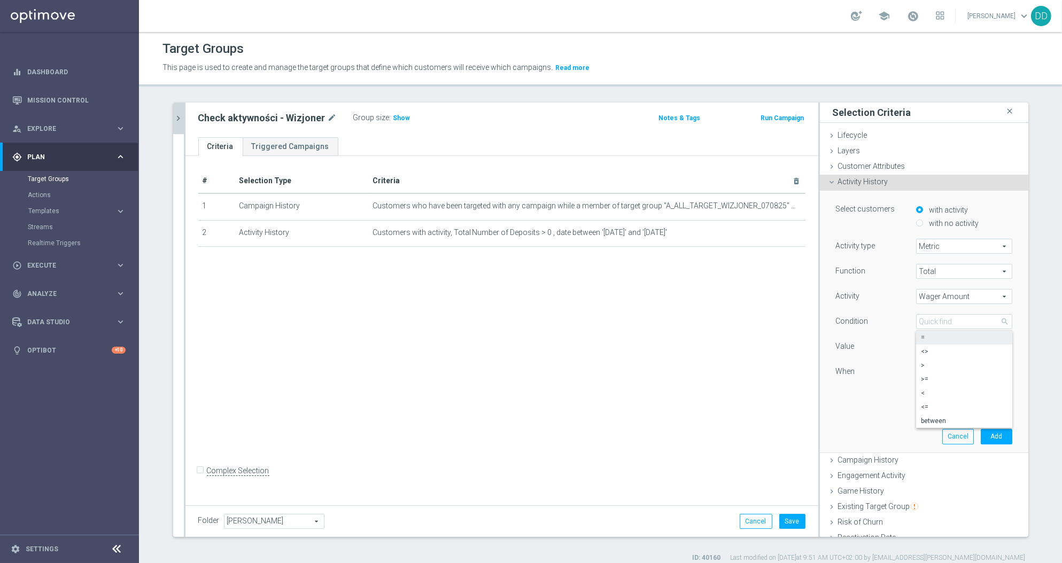
type input ">"
click at [926, 375] on input "text" at bounding box center [953, 373] width 63 height 10
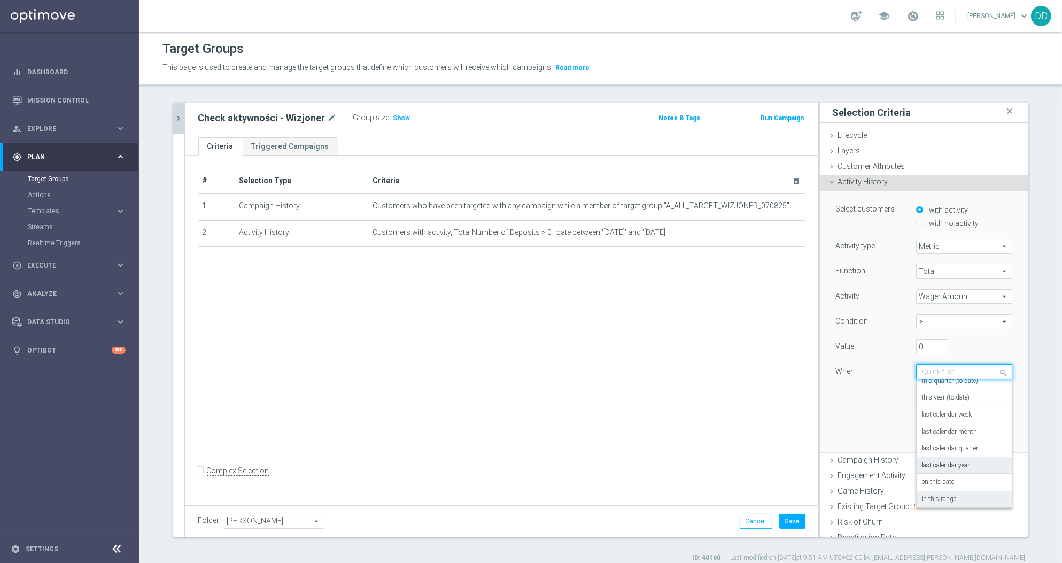
scroll to position [77, 0]
click at [938, 493] on label "in this range" at bounding box center [939, 497] width 35 height 9
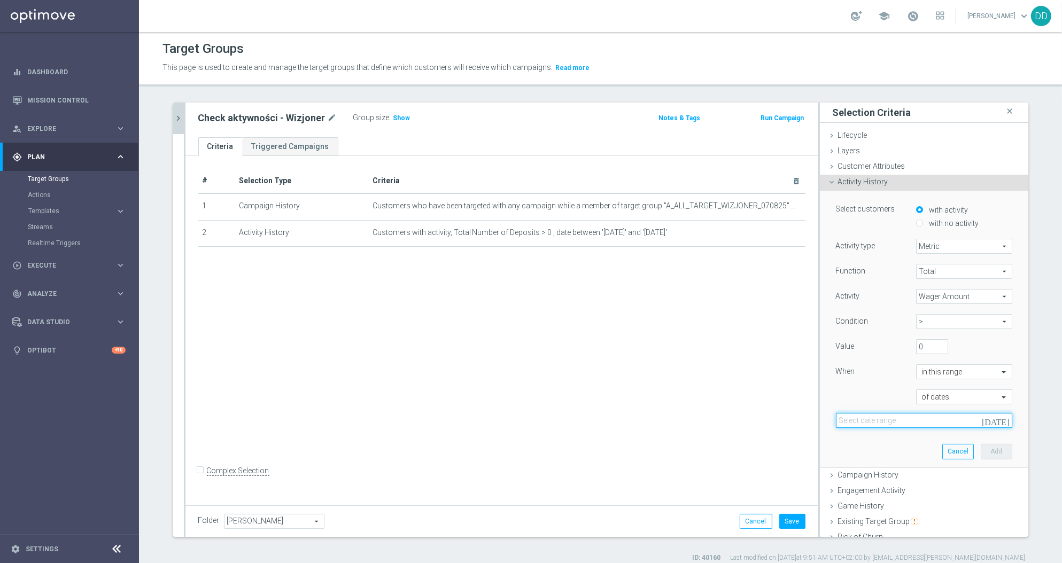
click at [922, 417] on input at bounding box center [924, 420] width 176 height 15
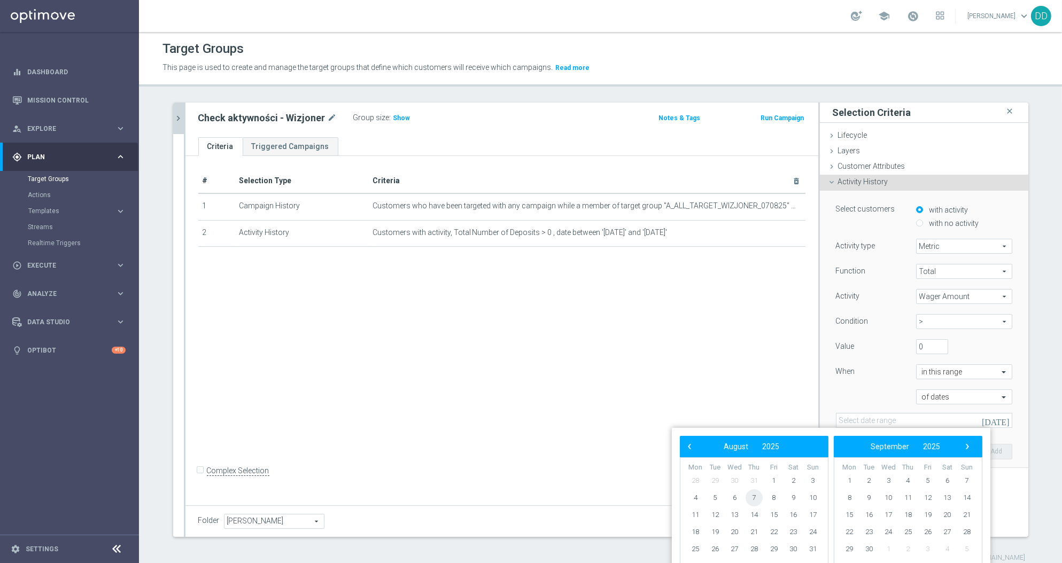
click at [755, 495] on span "7" at bounding box center [753, 497] width 17 height 17
click at [774, 500] on span "8" at bounding box center [773, 497] width 17 height 17
type input "07 Aug 2025 - 08 Aug 2025"
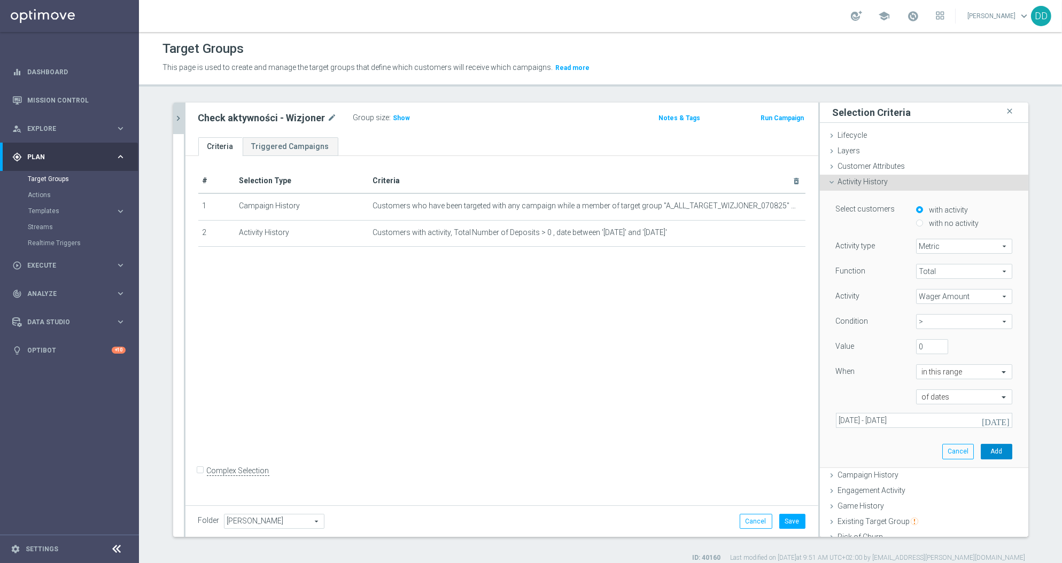
click at [981, 448] on button "Add" at bounding box center [997, 451] width 32 height 15
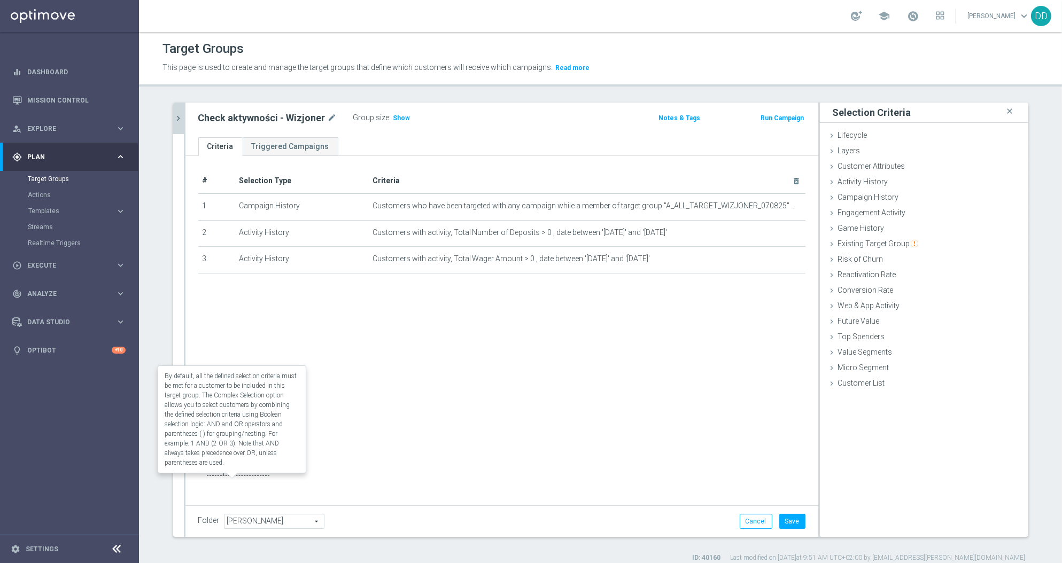
click at [228, 476] on label "Complex Selection" at bounding box center [238, 471] width 63 height 10
click at [205, 478] on input "Complex Selection" at bounding box center [201, 472] width 7 height 15
checkbox input "true"
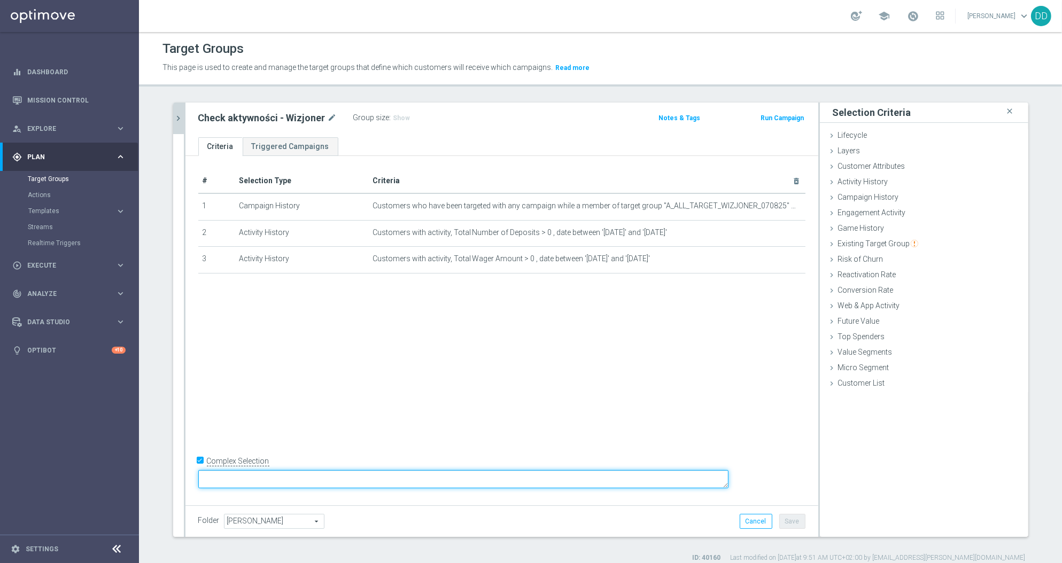
click at [296, 487] on textarea at bounding box center [463, 479] width 530 height 19
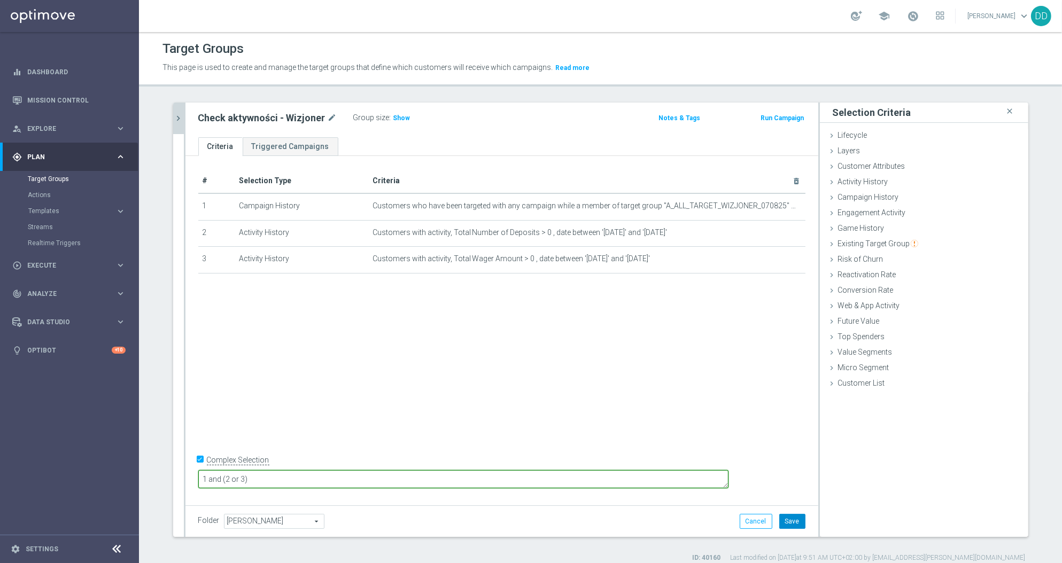
type textarea "1 and (2 or 3)"
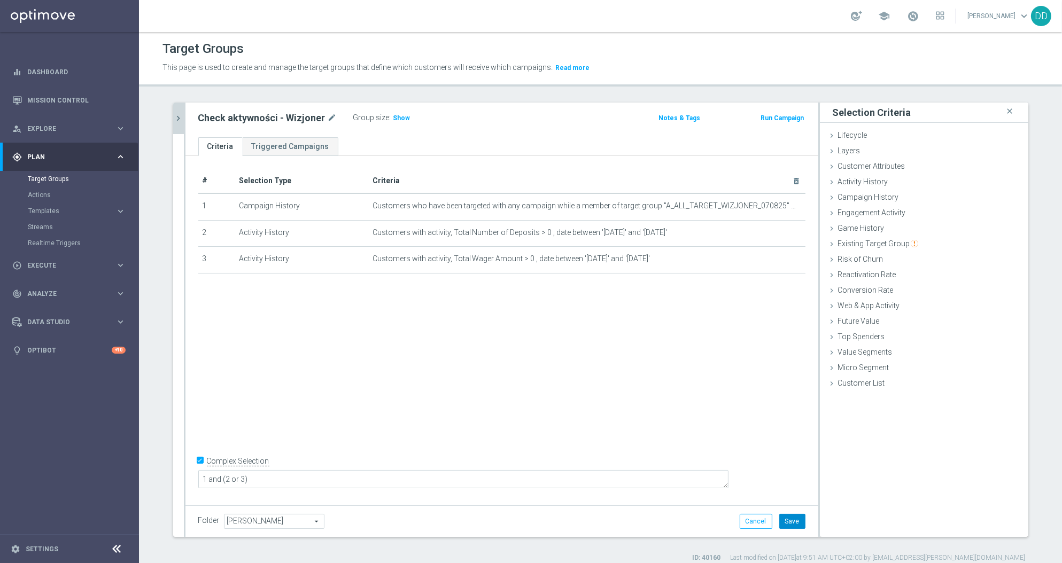
click at [787, 526] on button "Save" at bounding box center [792, 521] width 26 height 15
click at [393, 118] on span "Show" at bounding box center [401, 117] width 17 height 7
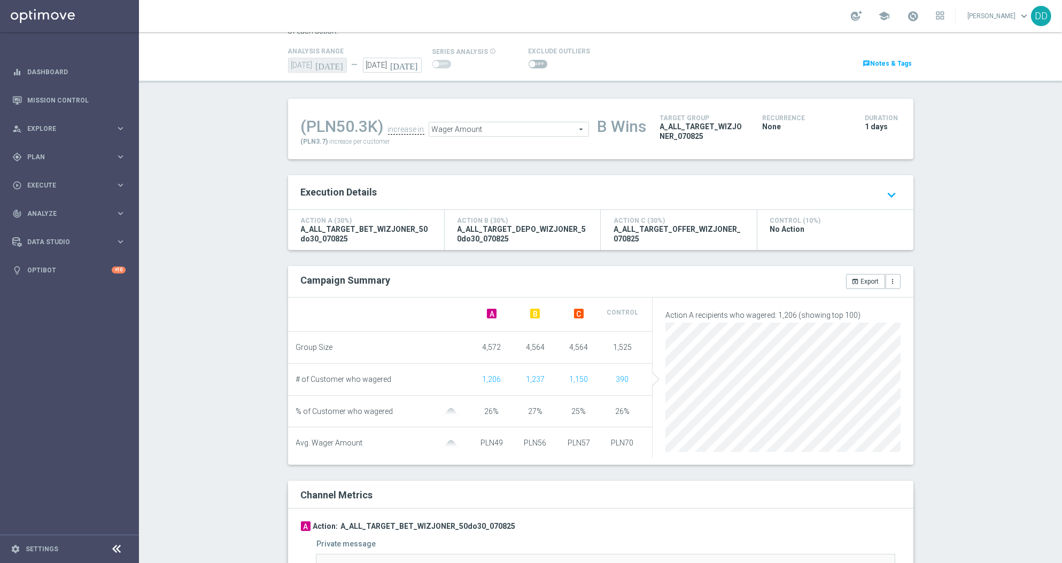
scroll to position [71, 0]
